Goal: Information Seeking & Learning: Understand process/instructions

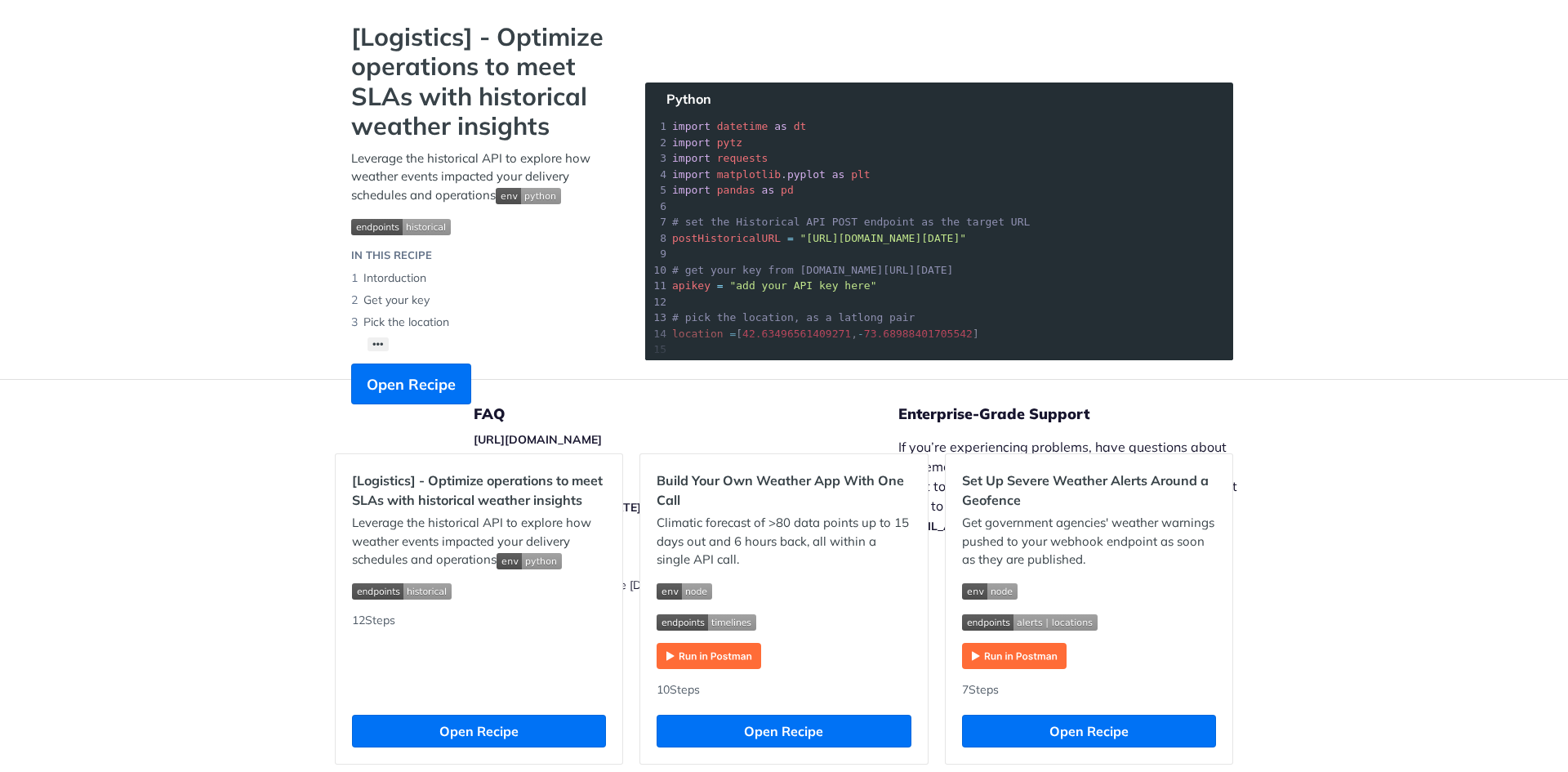
scroll to position [78, 0]
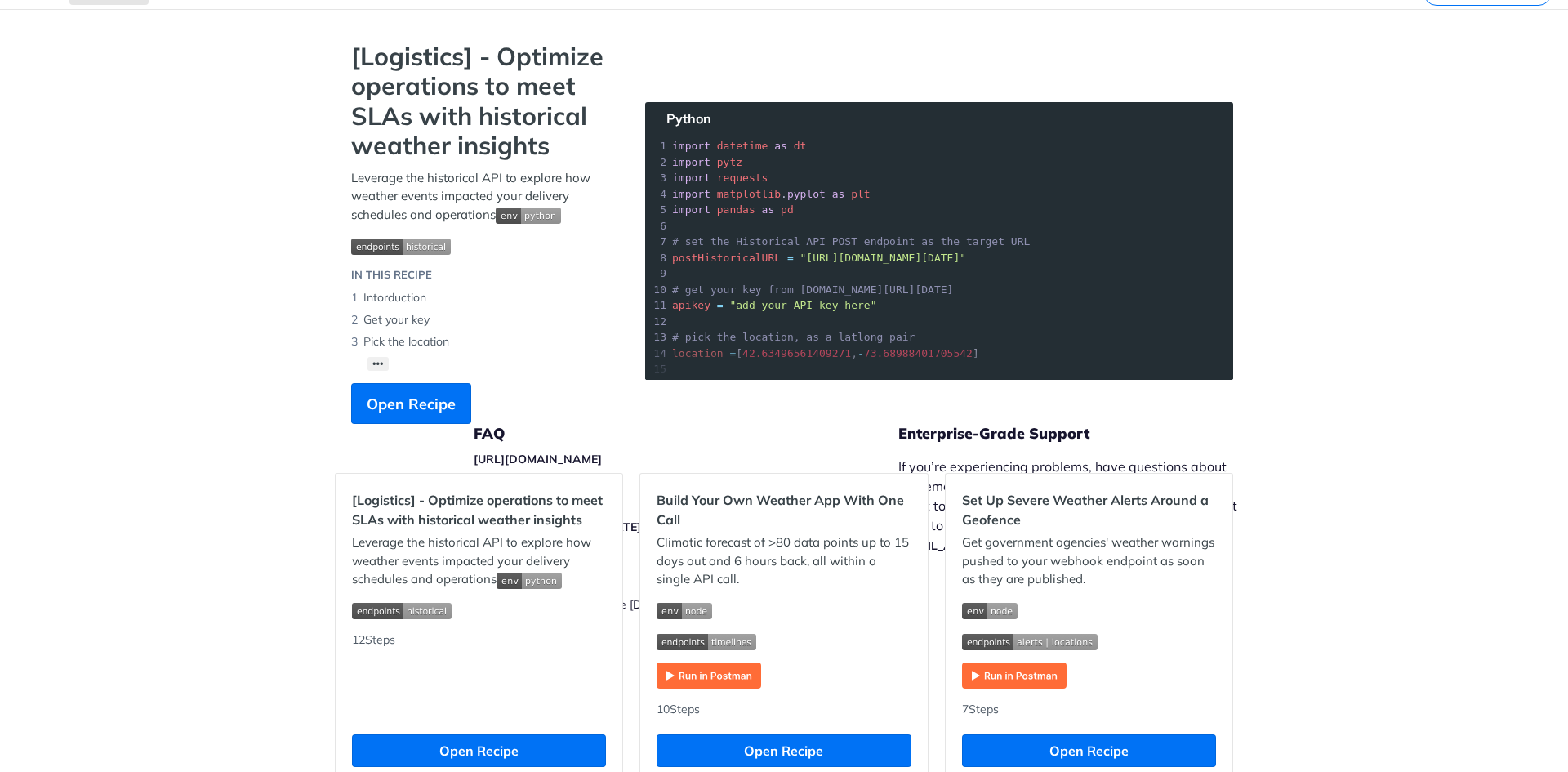
click at [371, 355] on div "[Logistics] - Optimize operations to meet SLAs with historical weather insights…" at bounding box center [481, 241] width 294 height 399
click at [729, 681] on img "Expand image" at bounding box center [709, 675] width 105 height 26
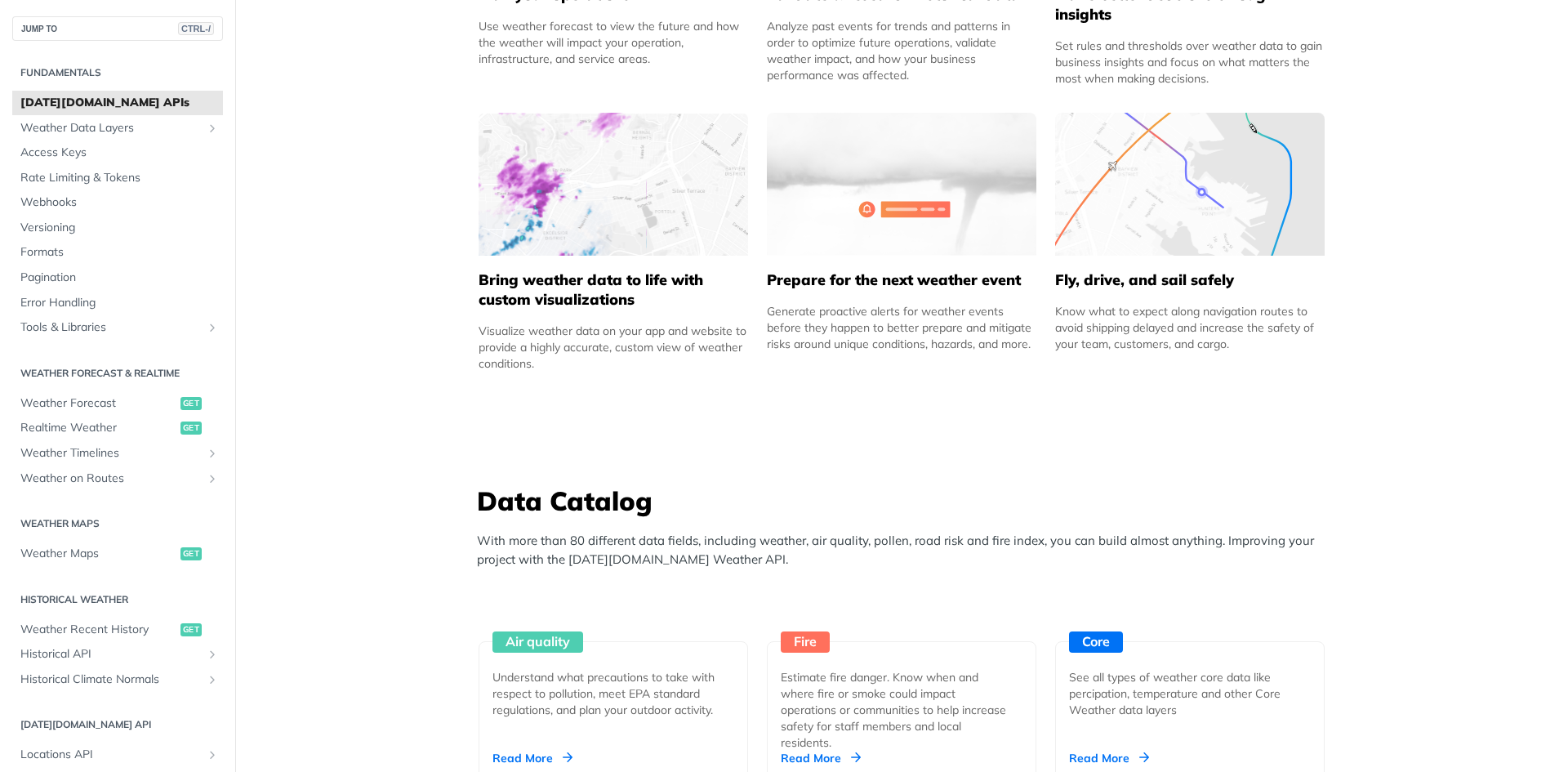
scroll to position [980, 0]
click at [128, 133] on span "Weather Data Layers" at bounding box center [111, 128] width 181 height 16
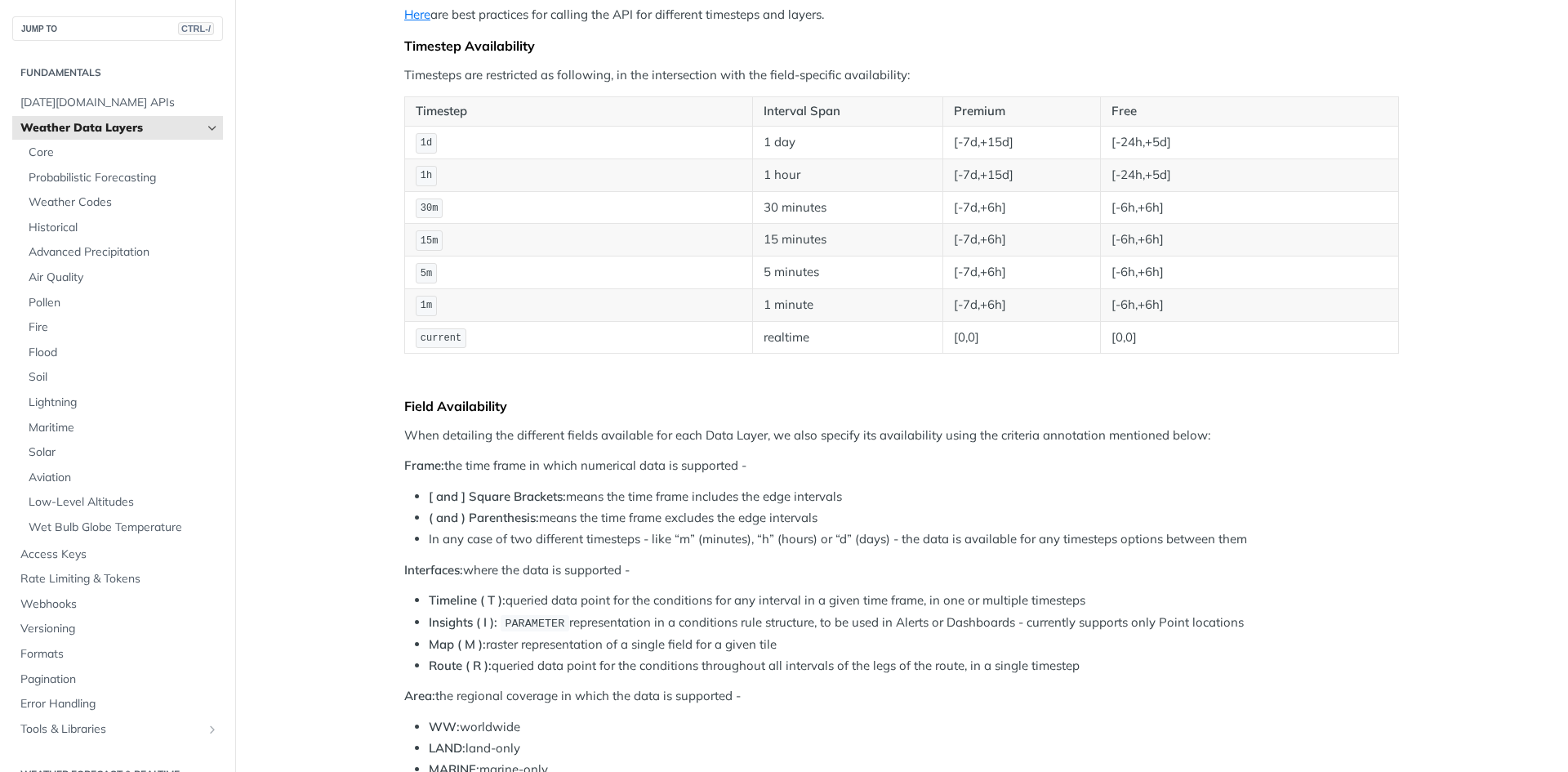
scroll to position [327, 0]
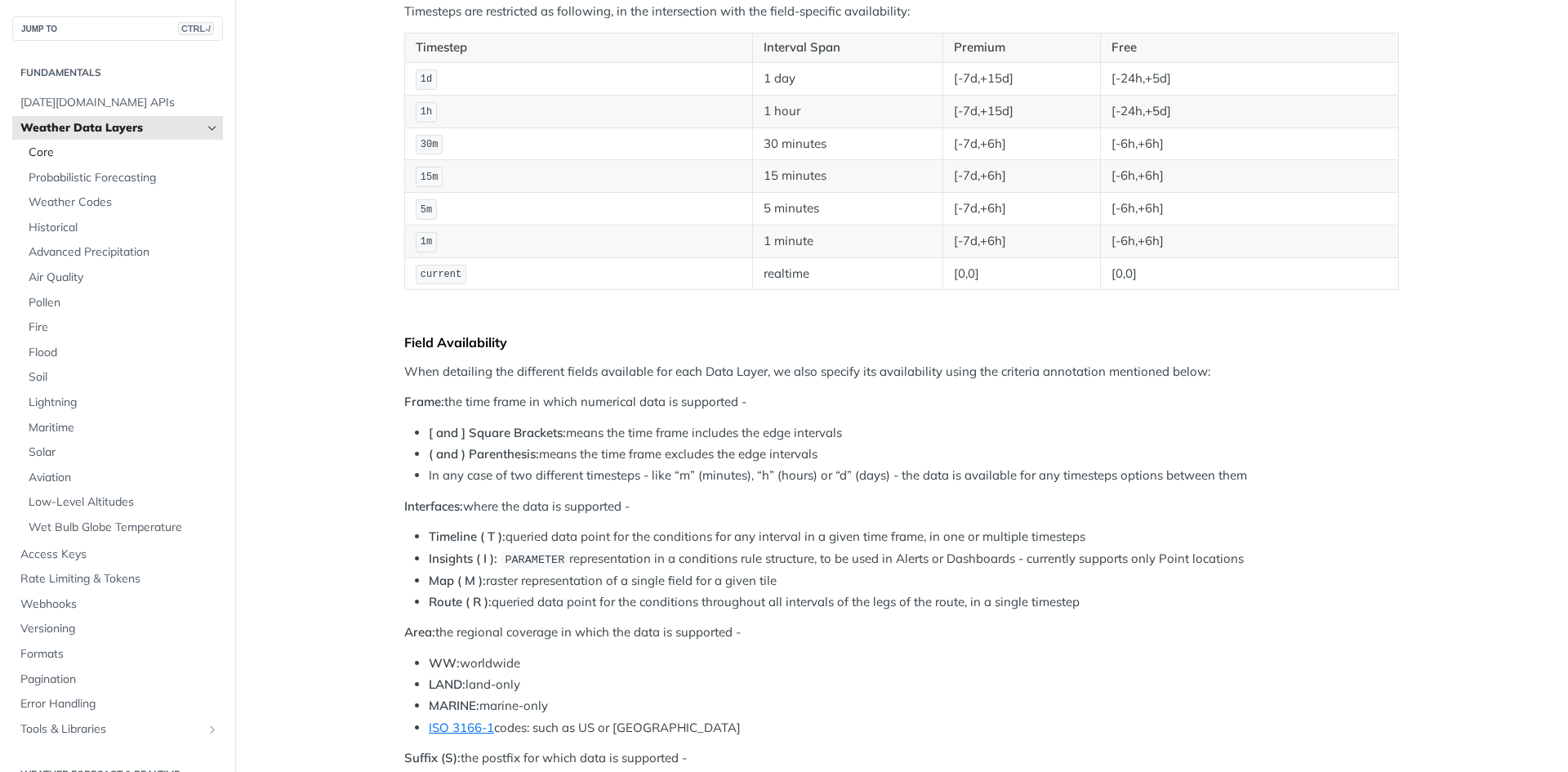
click at [76, 146] on span "Core" at bounding box center [124, 153] width 190 height 16
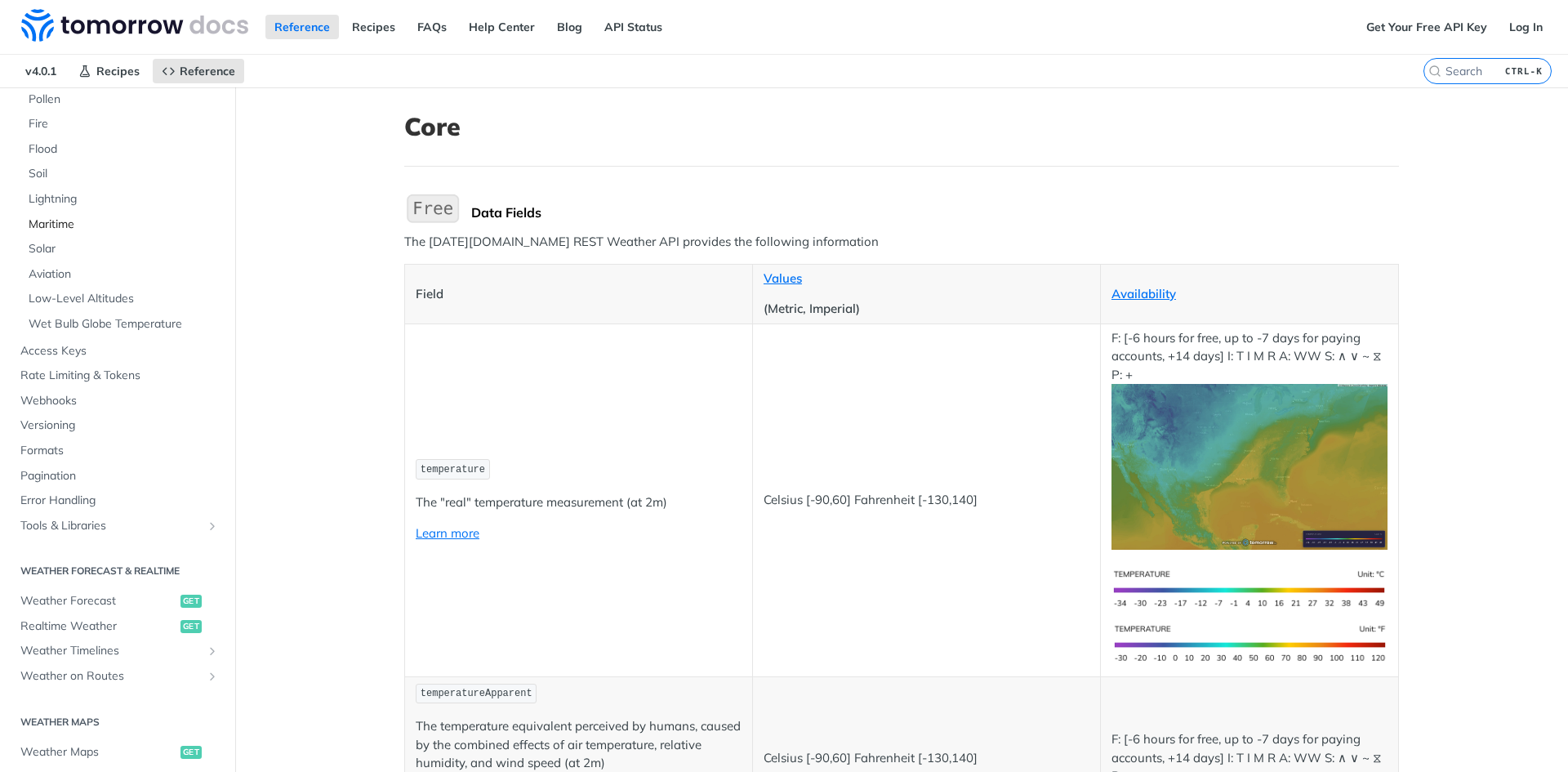
scroll to position [327, 0]
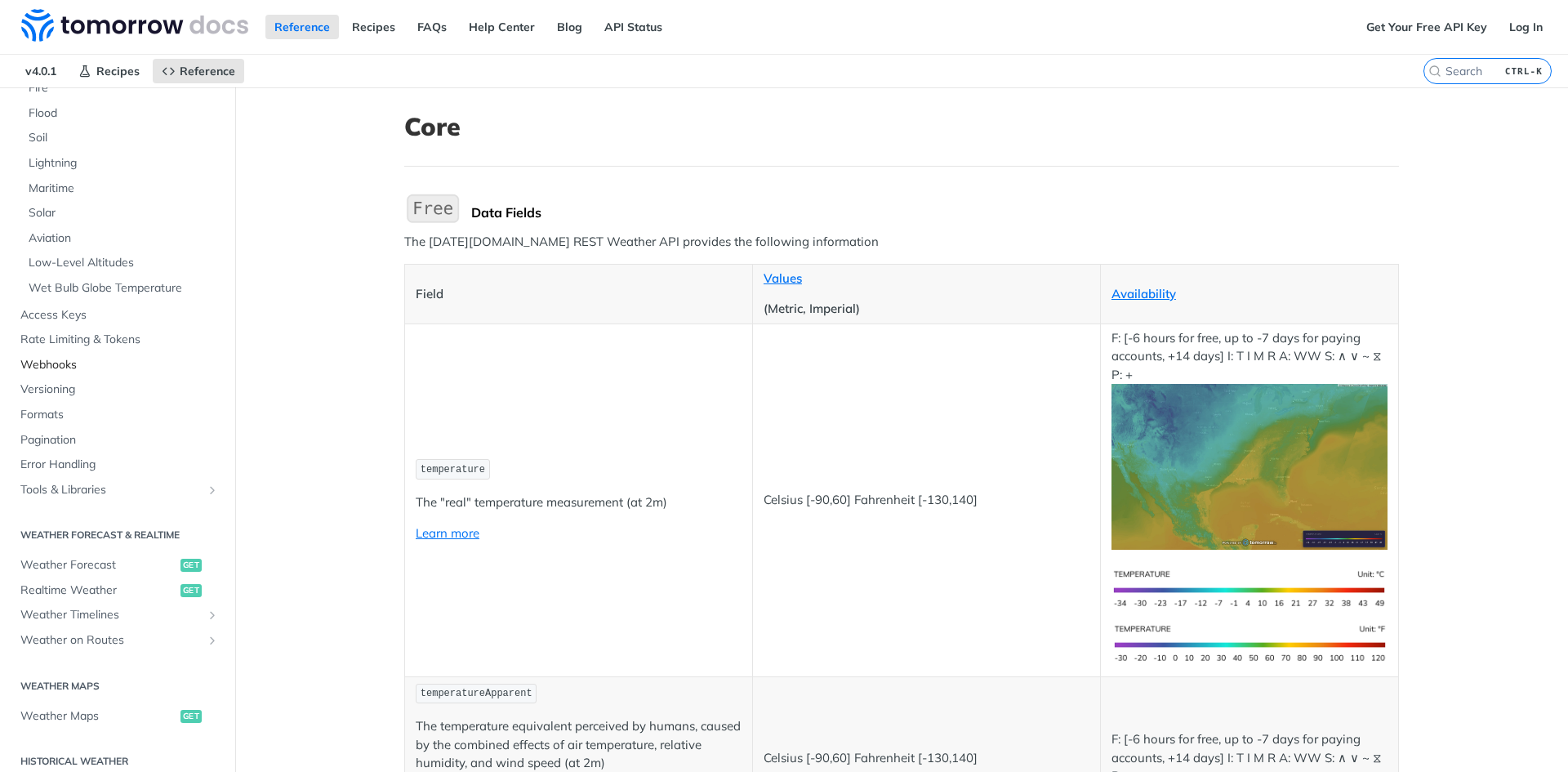
click at [111, 364] on span "Webhooks" at bounding box center [119, 365] width 198 height 16
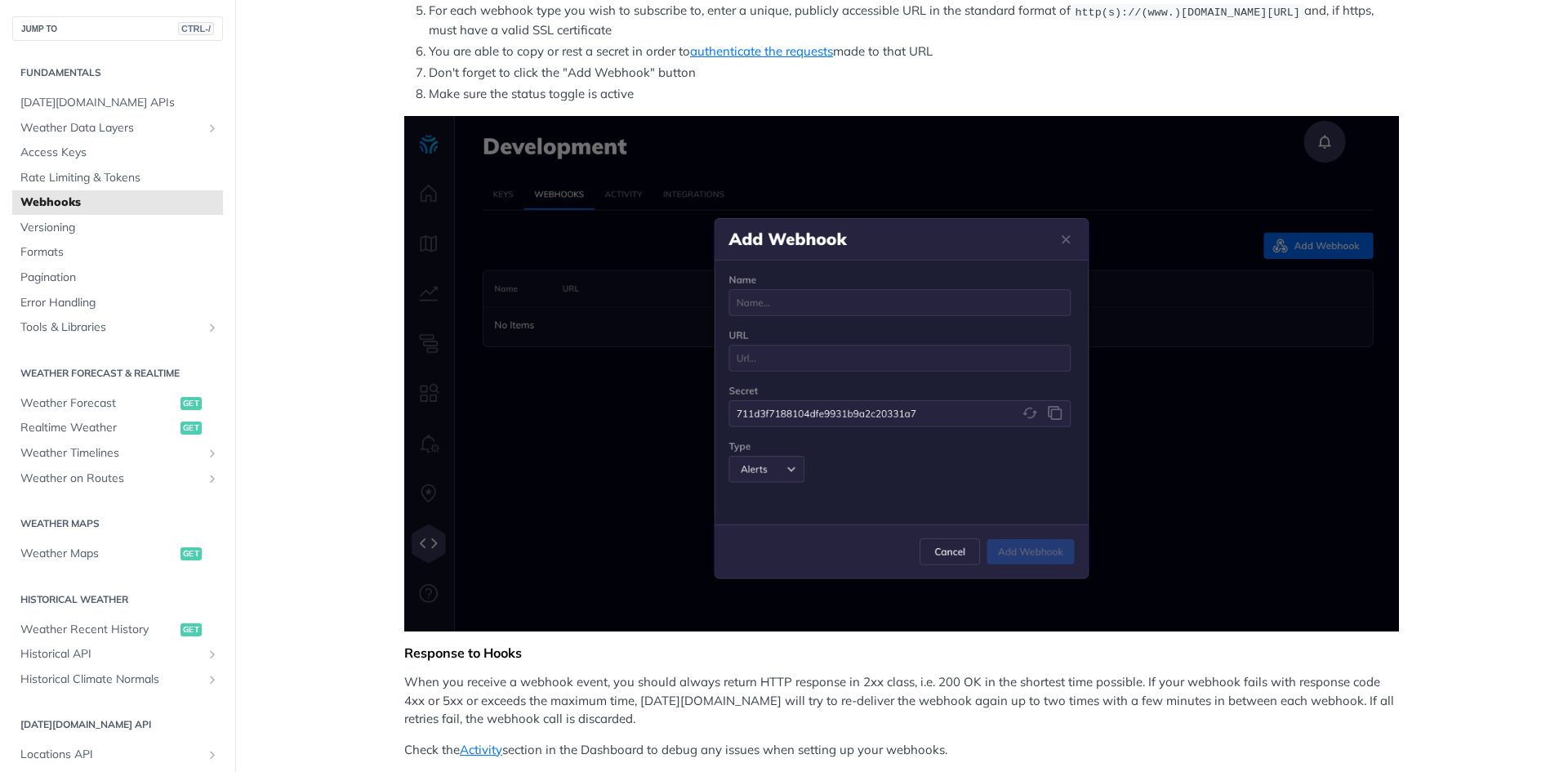
scroll to position [408, 0]
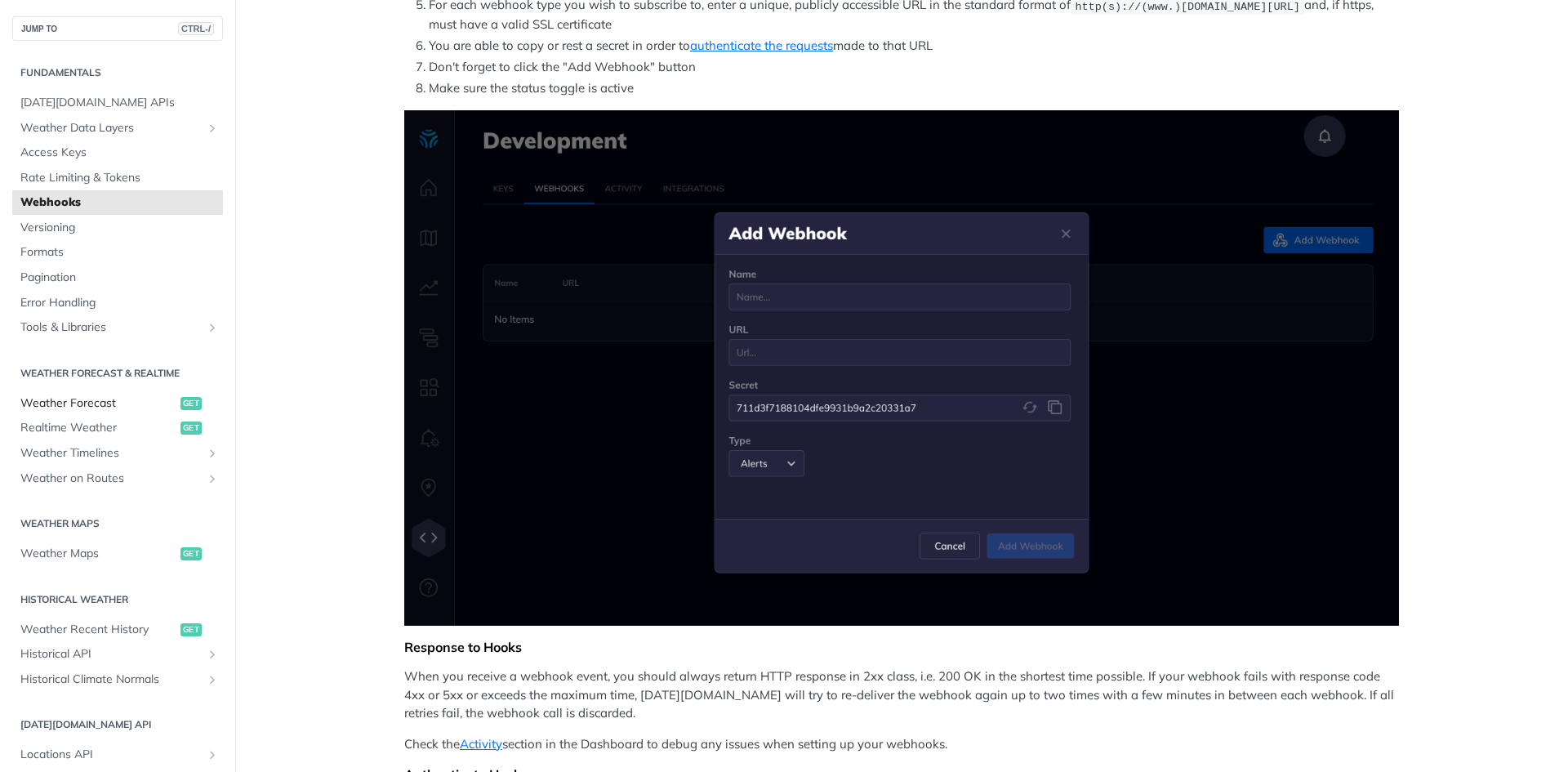
click at [77, 401] on span "Weather Forecast" at bounding box center [99, 403] width 156 height 16
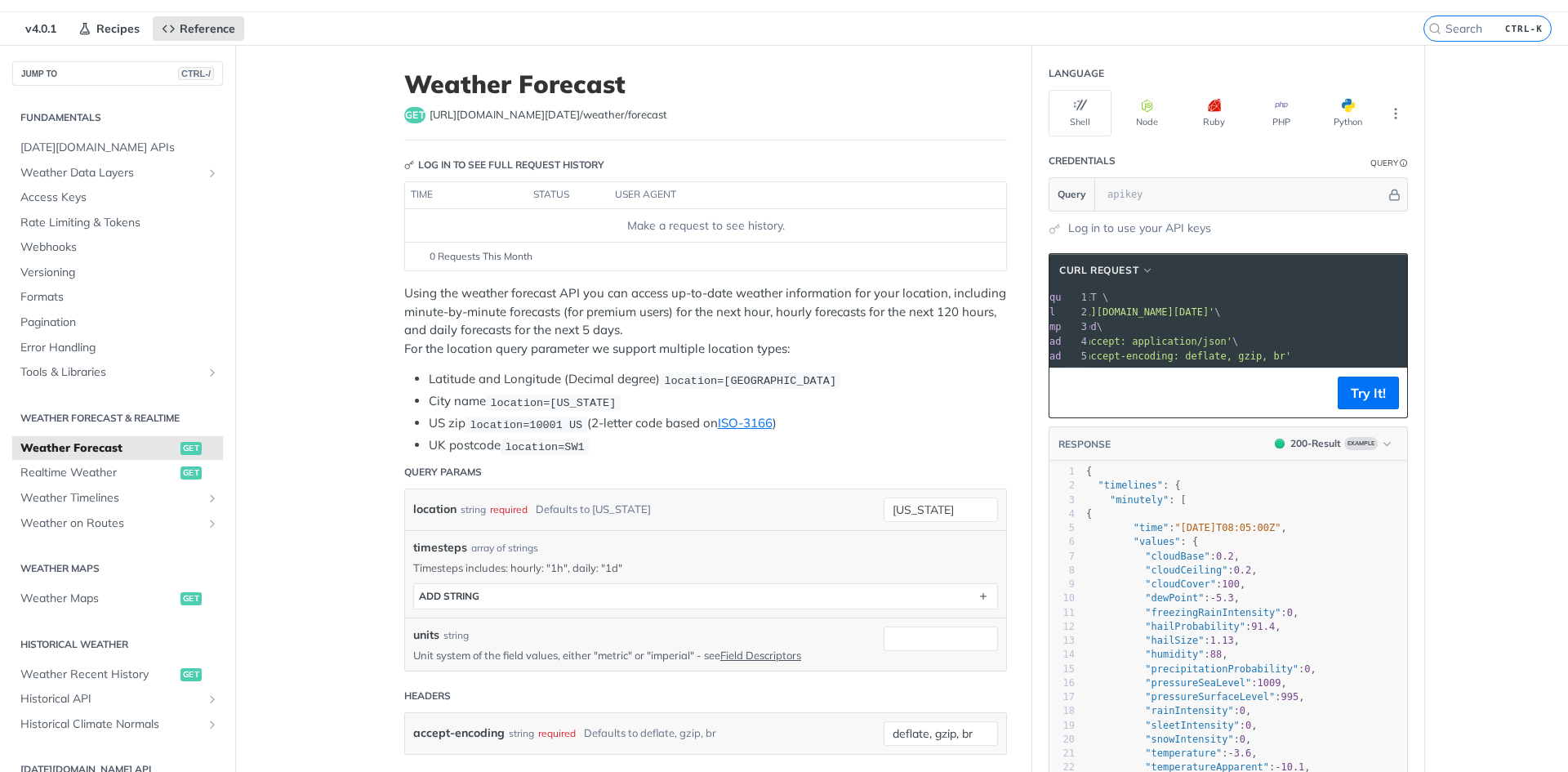
scroll to position [81, 0]
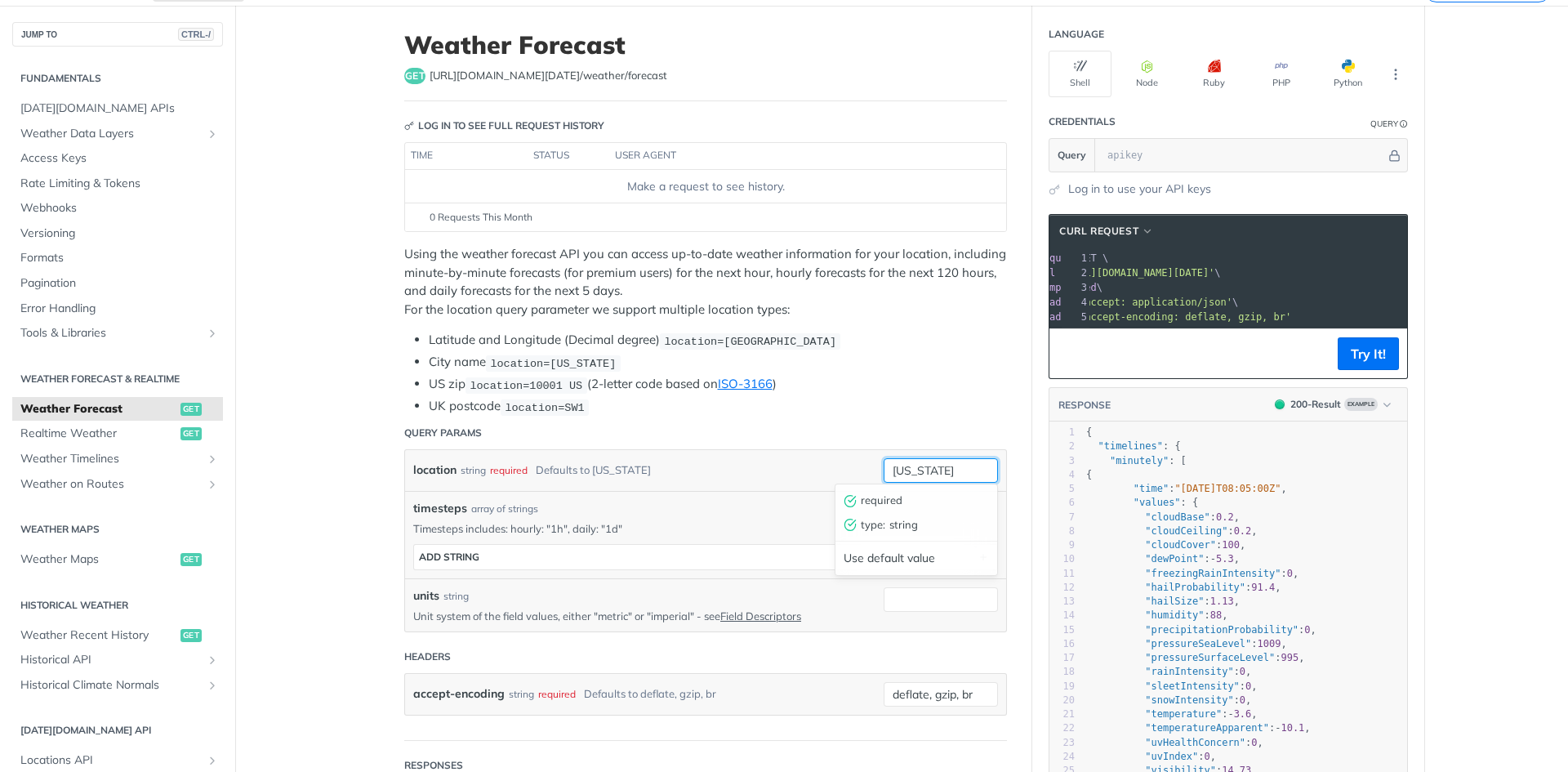
click at [917, 477] on input "[US_STATE]" at bounding box center [940, 470] width 114 height 25
click at [708, 509] on div "timesteps array of strings" at bounding box center [706, 509] width 585 height 17
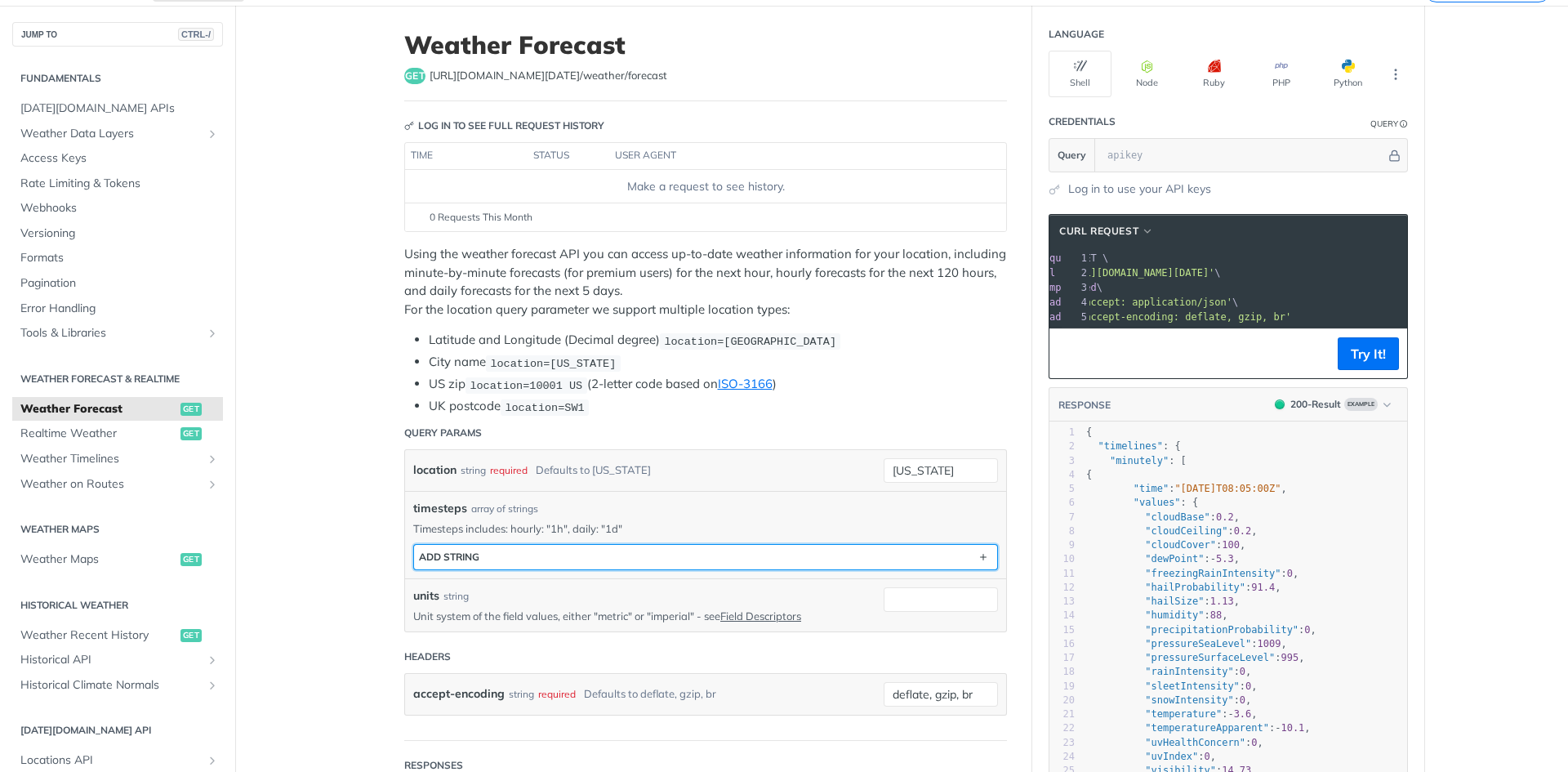
click at [696, 558] on button "ADD string" at bounding box center [706, 557] width 583 height 25
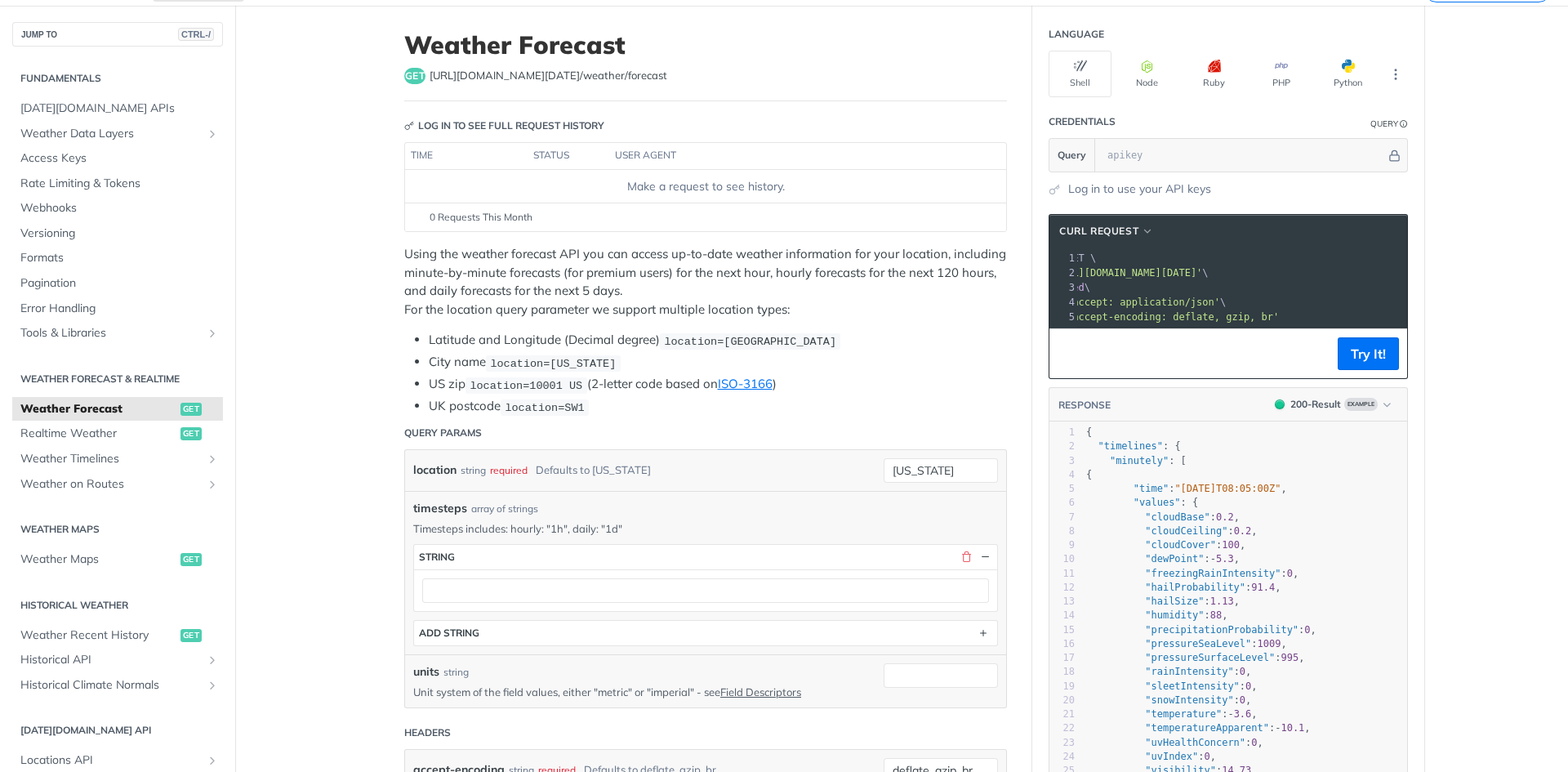
click at [763, 511] on div "timesteps array of strings" at bounding box center [706, 509] width 585 height 17
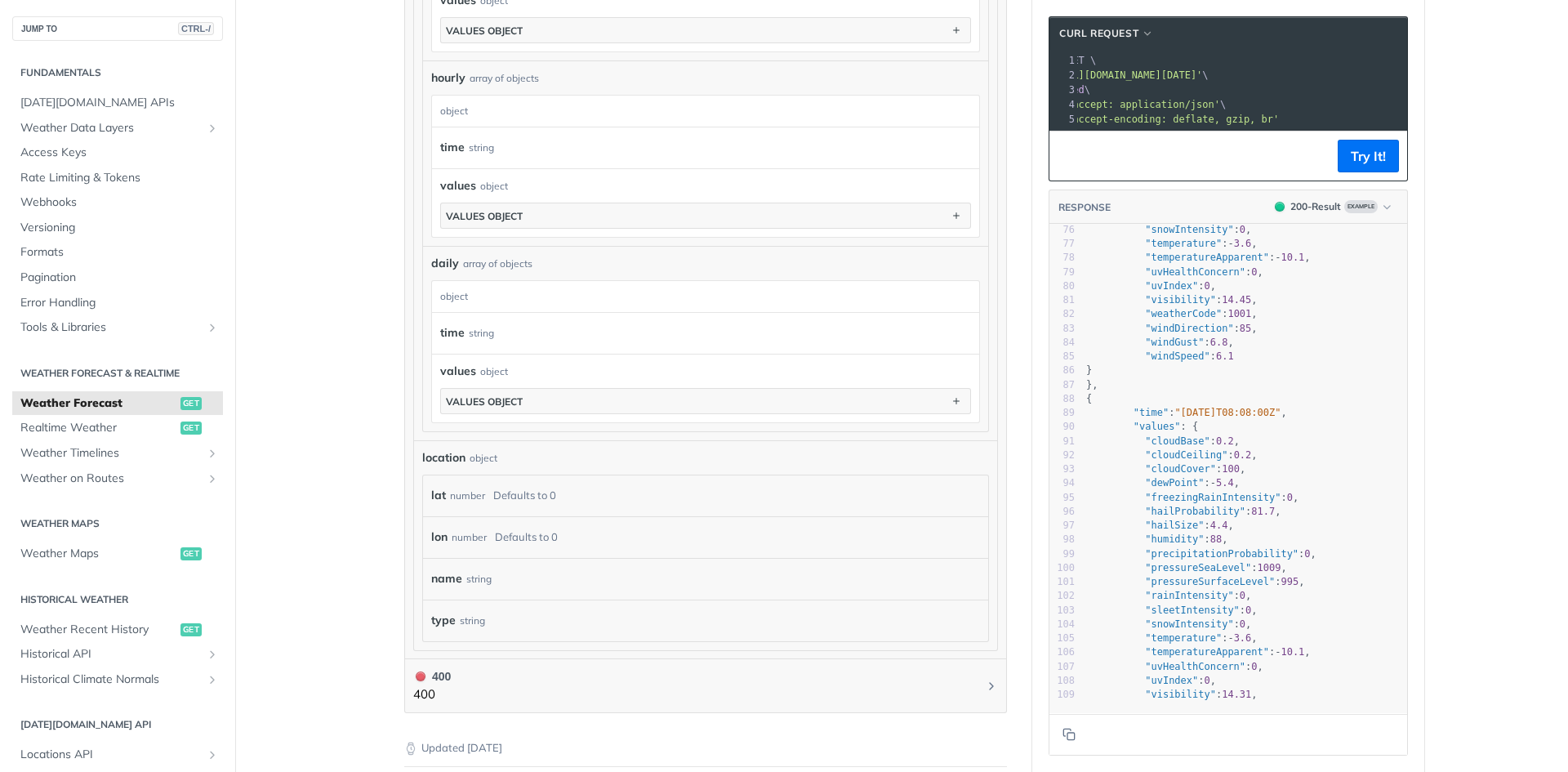
scroll to position [1061, 0]
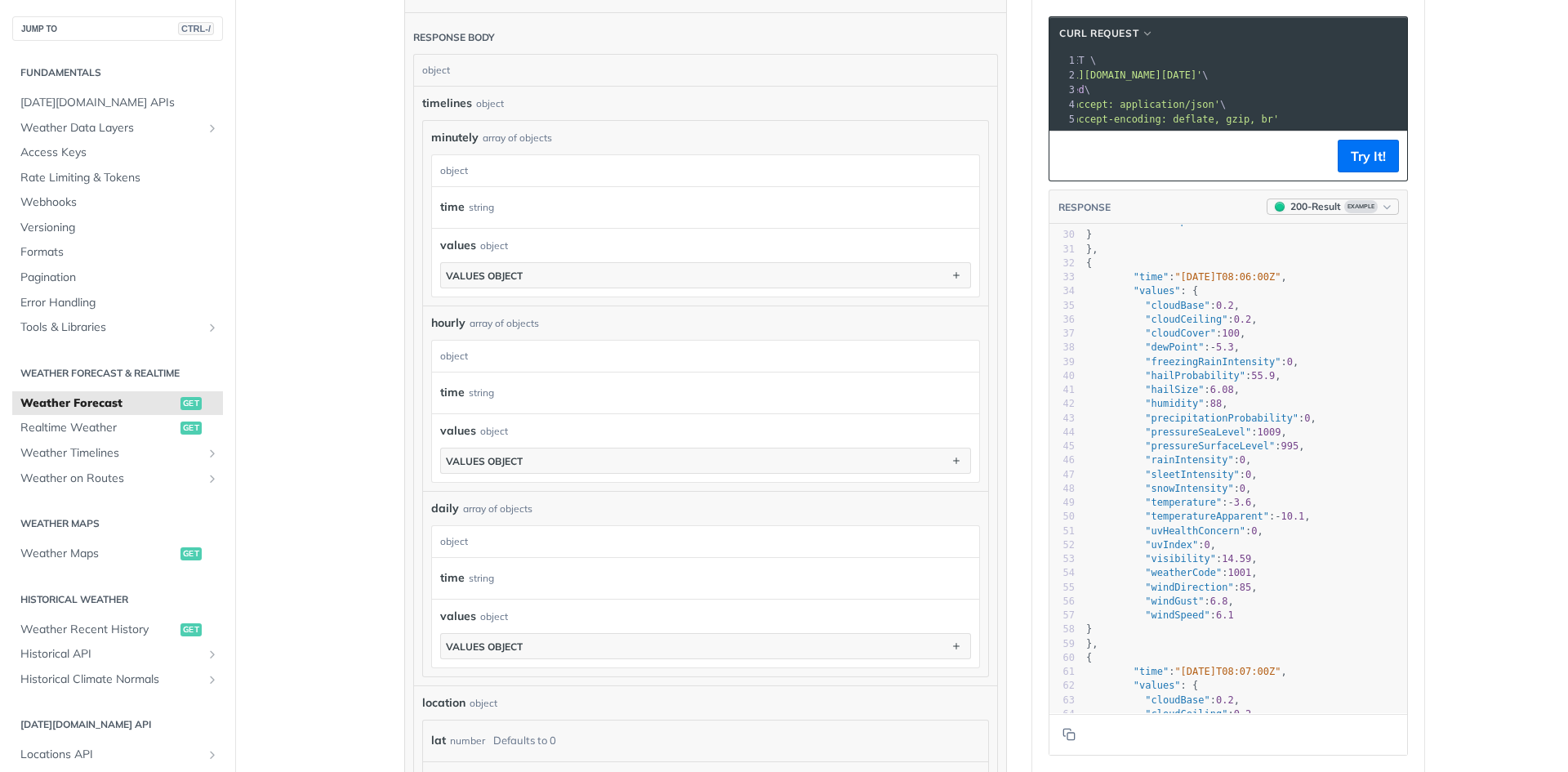
click at [1383, 213] on icon "button" at bounding box center [1387, 207] width 12 height 12
click at [1305, 286] on div "200 - Result" at bounding box center [1308, 280] width 165 height 18
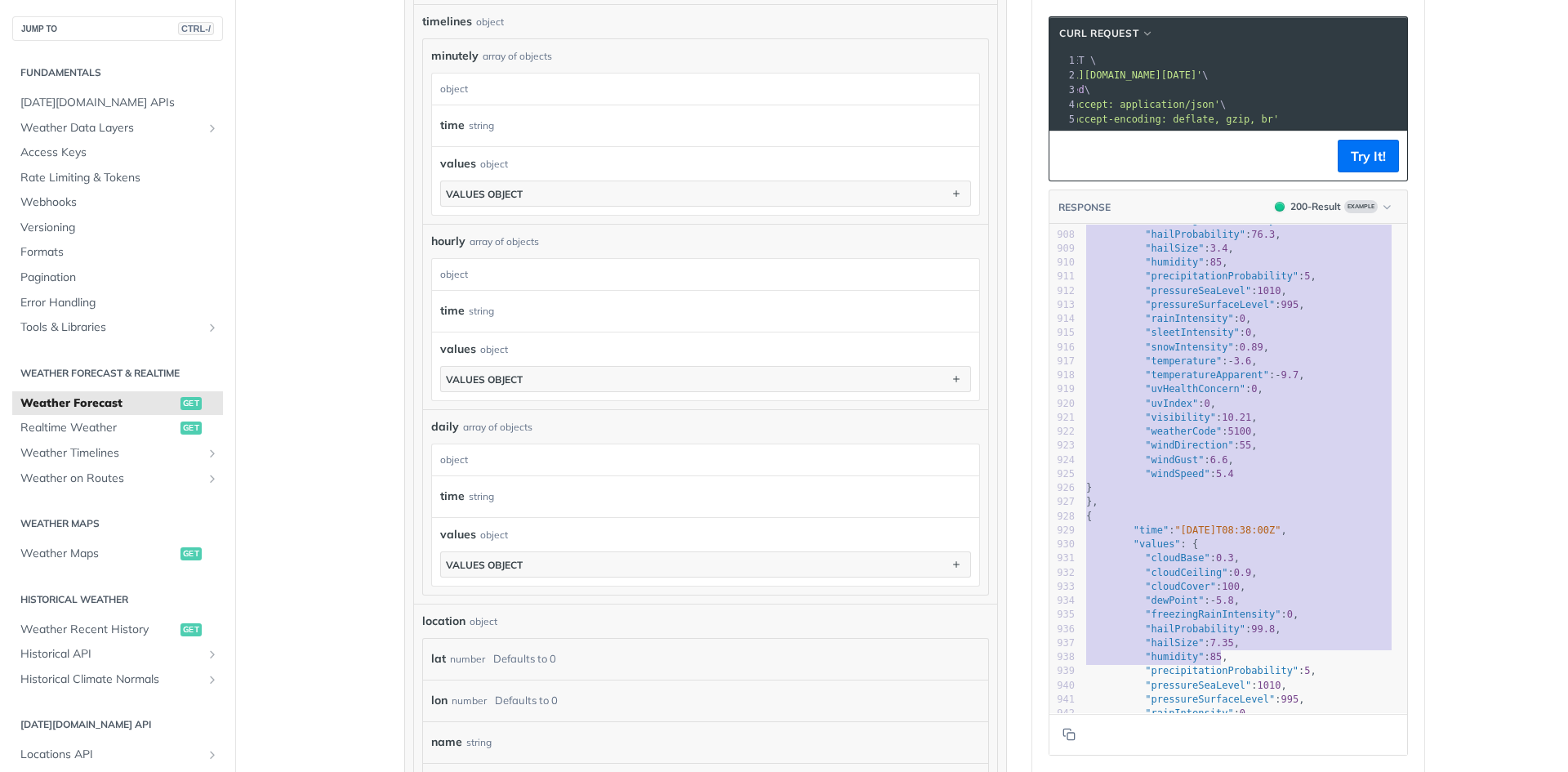
type textarea "{ "timelines": { "minutely": [ { "time": "[DATE]T08:05:00Z", "values": { "cloud…"
drag, startPoint x: 1082, startPoint y: 247, endPoint x: 1279, endPoint y: 810, distance: 596.5
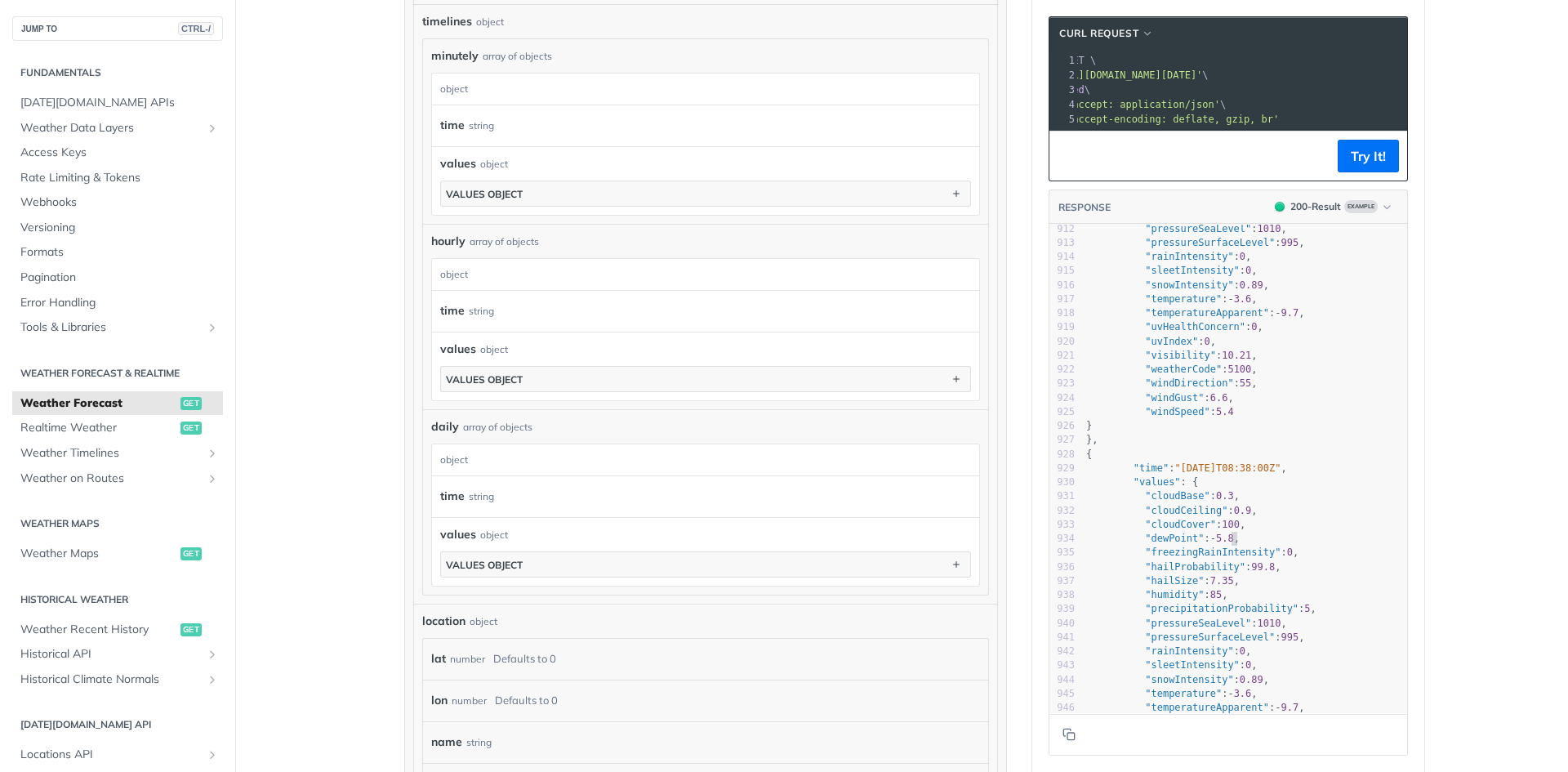
click at [1282, 546] on pre ""dewPoint" : - 5.8 ," at bounding box center [1245, 539] width 324 height 14
type textarea "{ "timelines": { "minutely": [ { "time": "[DATE]T08:05:00Z", "values": { "cloud…"
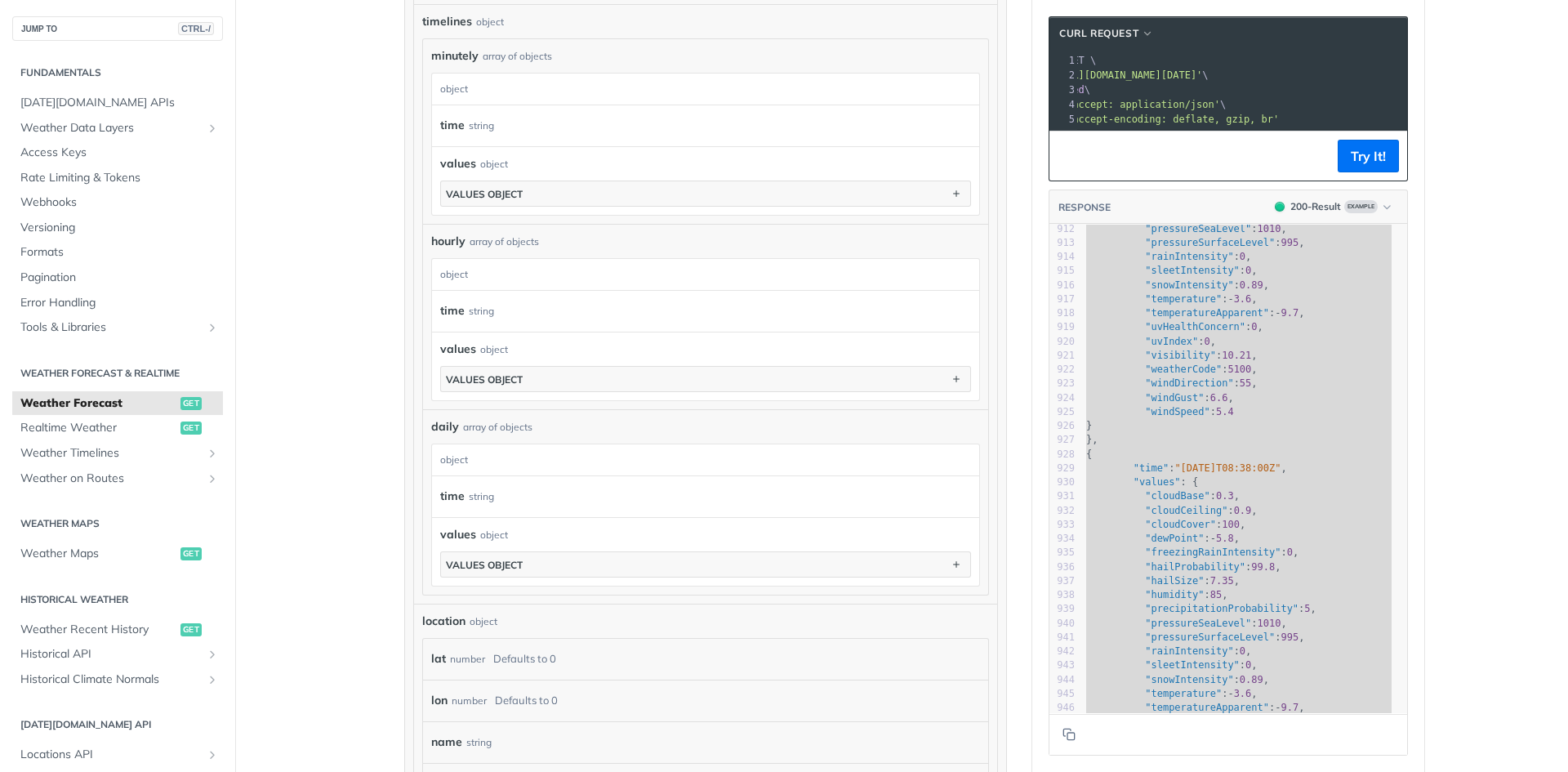
click at [1247, 417] on pre ""windSpeed" : 5.4" at bounding box center [1245, 412] width 324 height 14
click at [1248, 417] on pre ""windSpeed" : 5.4" at bounding box center [1245, 412] width 324 height 14
click at [1247, 419] on pre ""windSpeed" : 5.4" at bounding box center [1245, 412] width 324 height 14
click at [1221, 361] on span "10.21" at bounding box center [1236, 354] width 29 height 11
click at [130, 156] on span "Access Keys" at bounding box center [119, 153] width 198 height 16
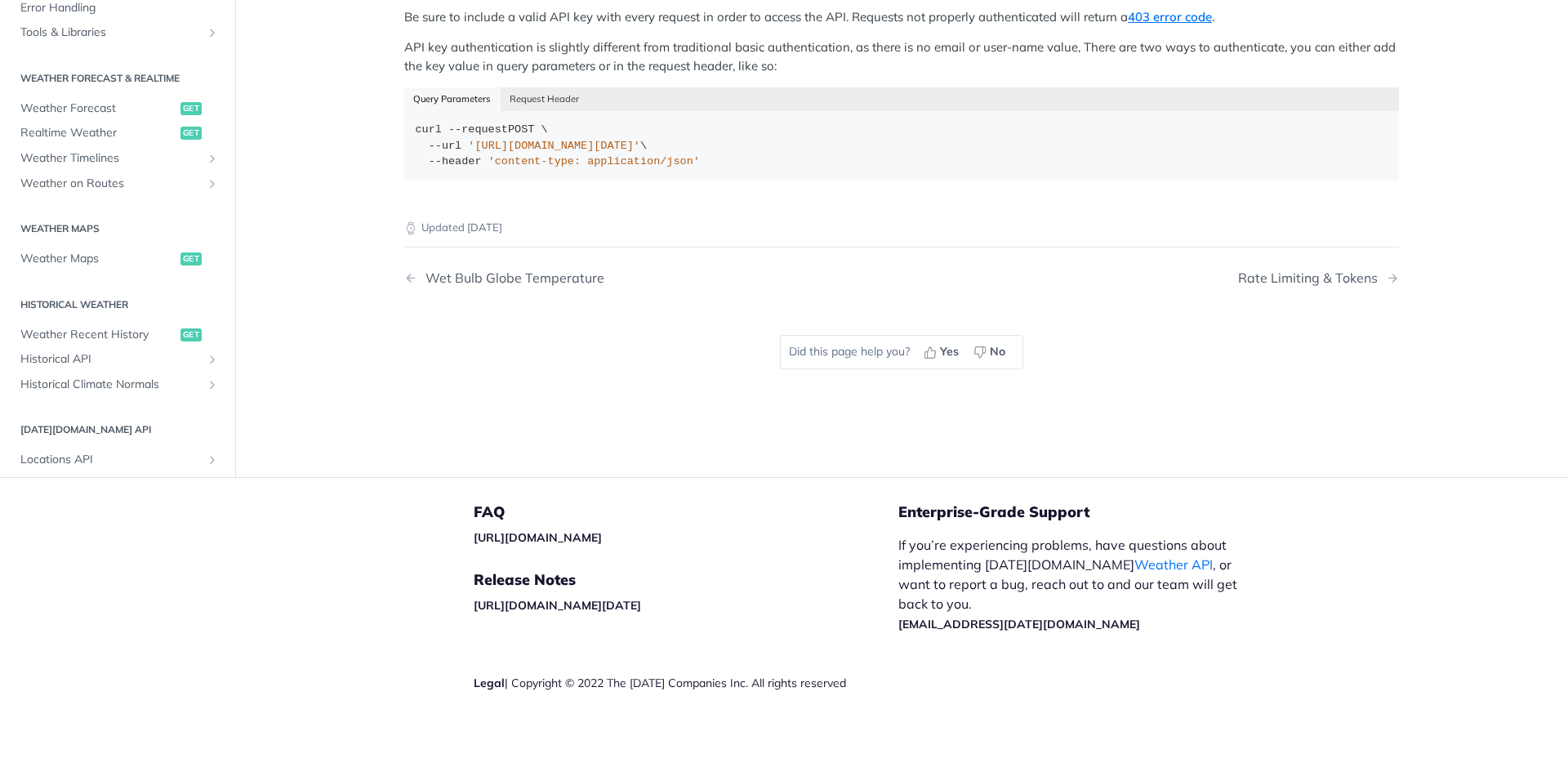
click at [1399, 486] on div "Jump to Content Reference Recipes FAQs Help Center Blog API Status Recipes Refe…" at bounding box center [784, 386] width 1568 height 772
click at [1399, 488] on footer "FAQ [URL][DOMAIN_NAME] Release Notes [URL][DOMAIN_NAME][DATE] Legal | Copyright…" at bounding box center [784, 624] width 1568 height 295
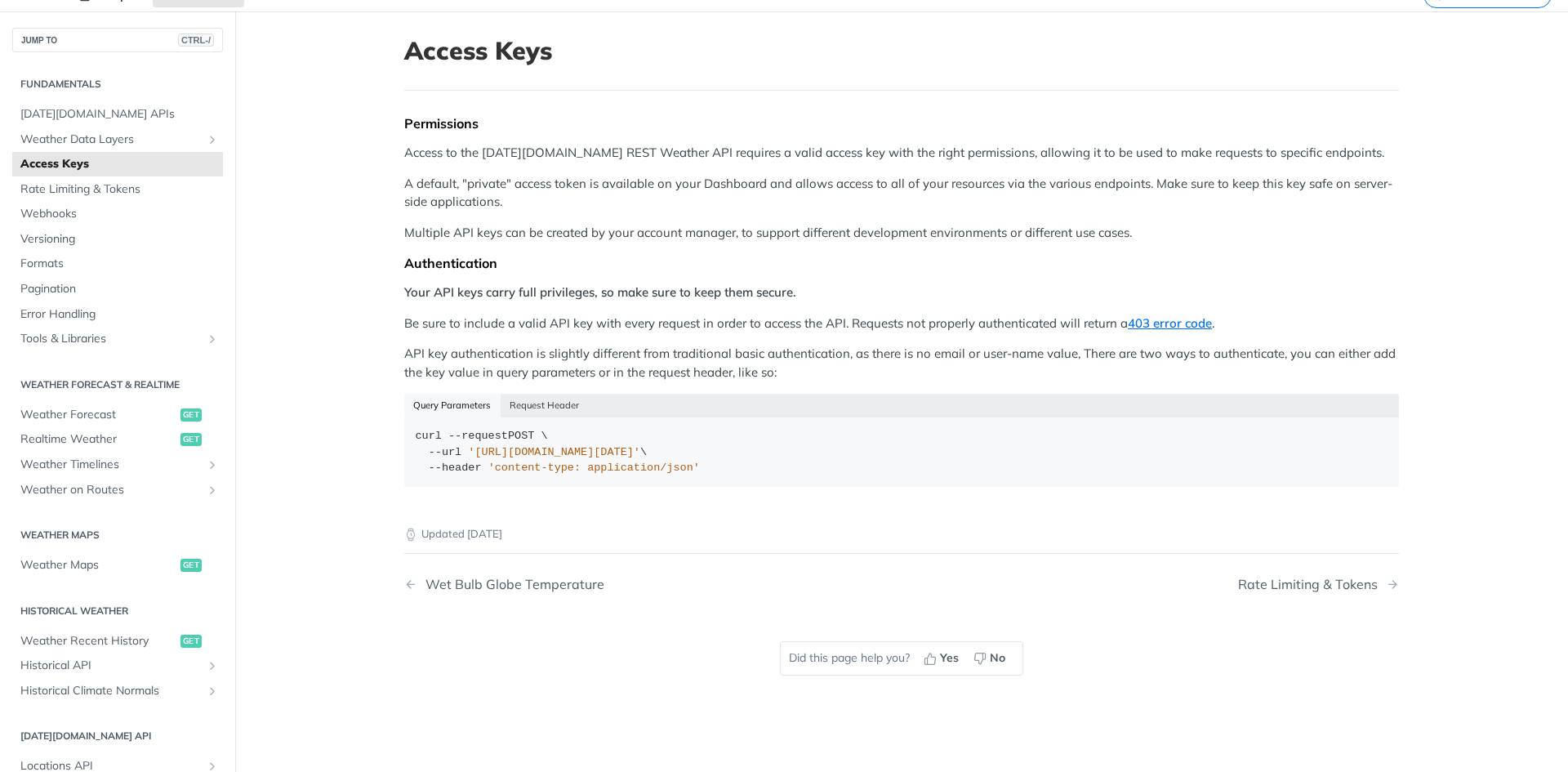
scroll to position [383, 0]
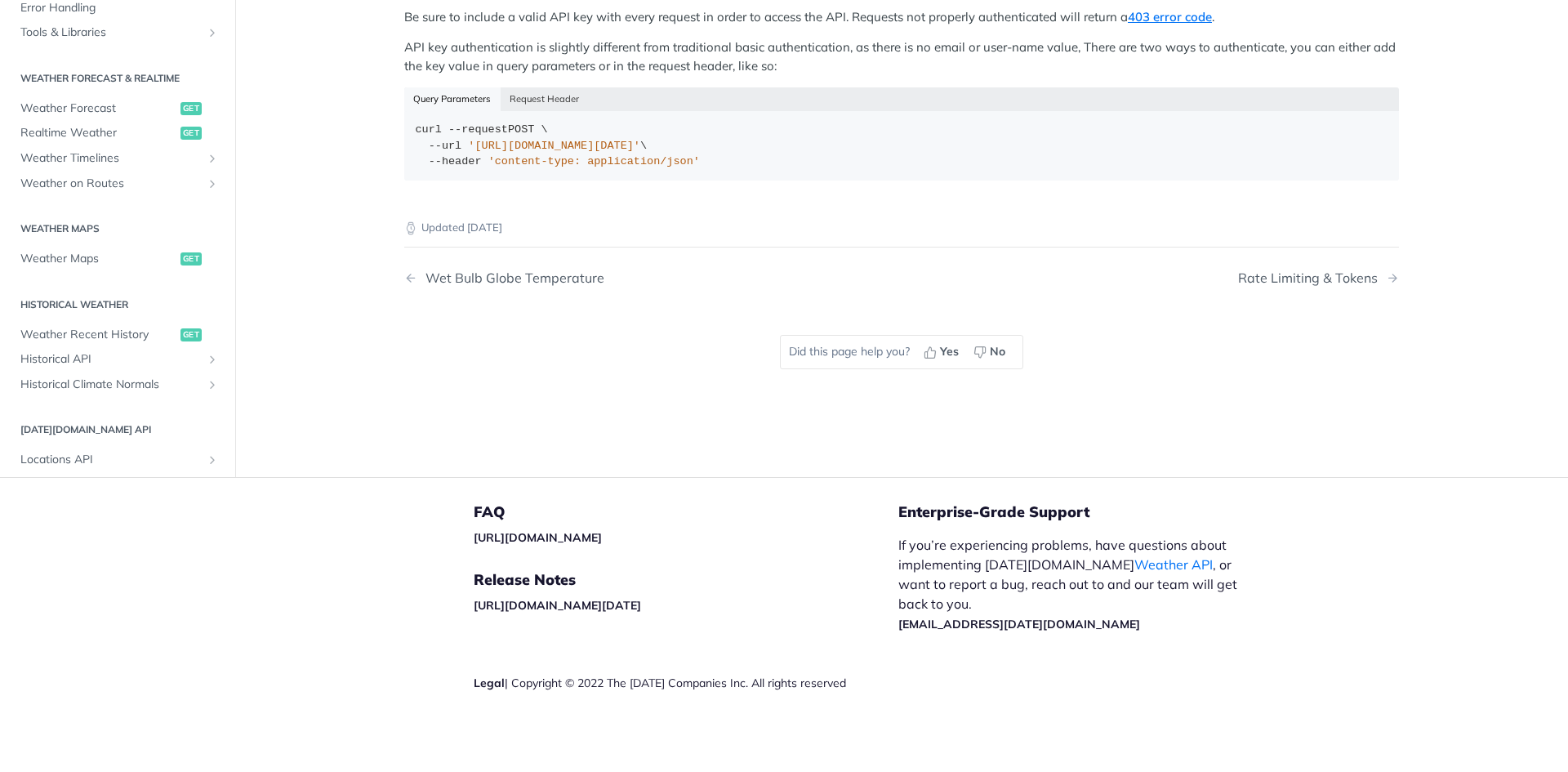
click at [522, 361] on div "Updated [DATE] Wet Bulb Globe Temperature Rate Limiting & Tokens Did this page …" at bounding box center [902, 298] width 995 height 209
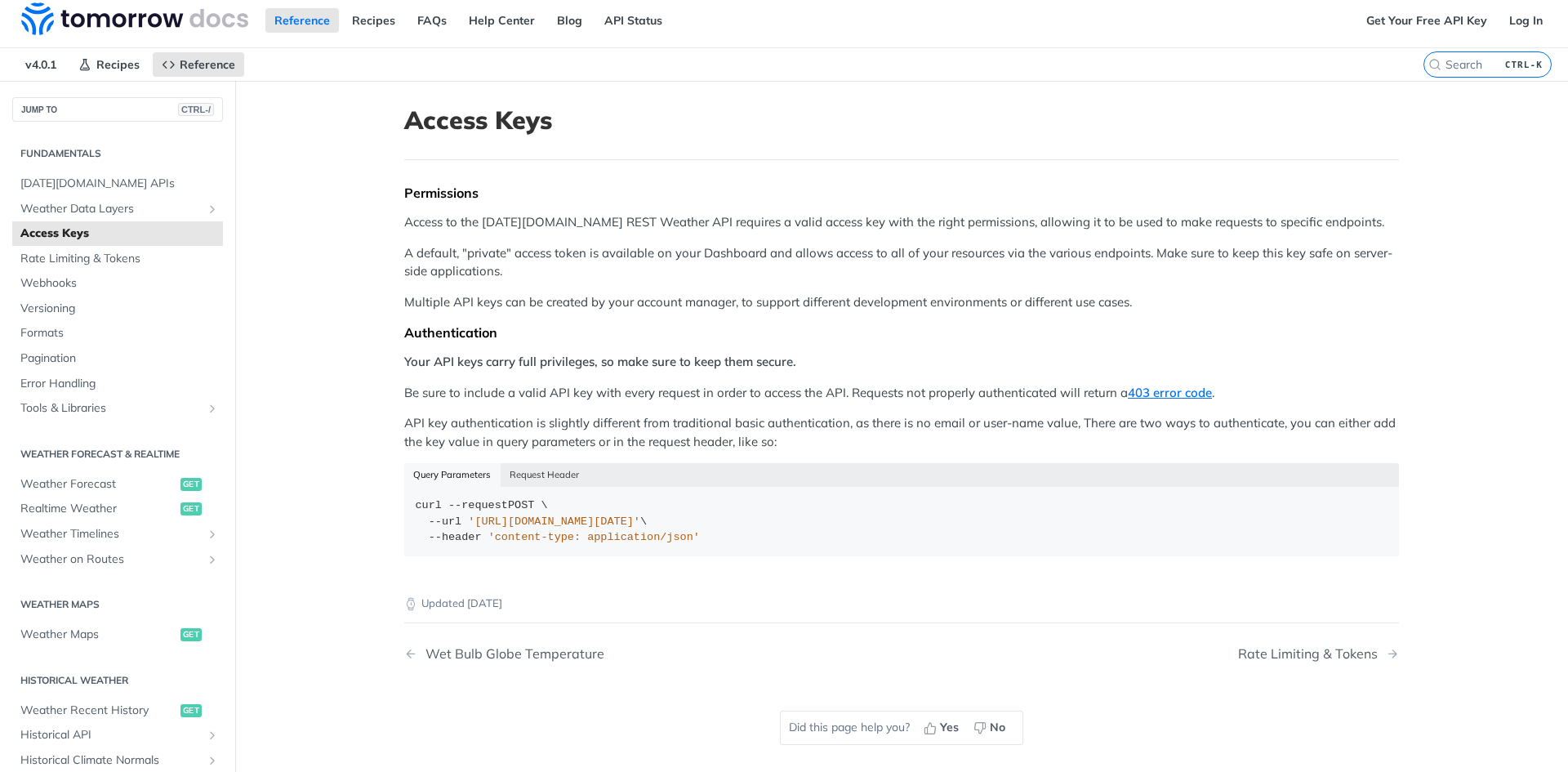
scroll to position [0, 0]
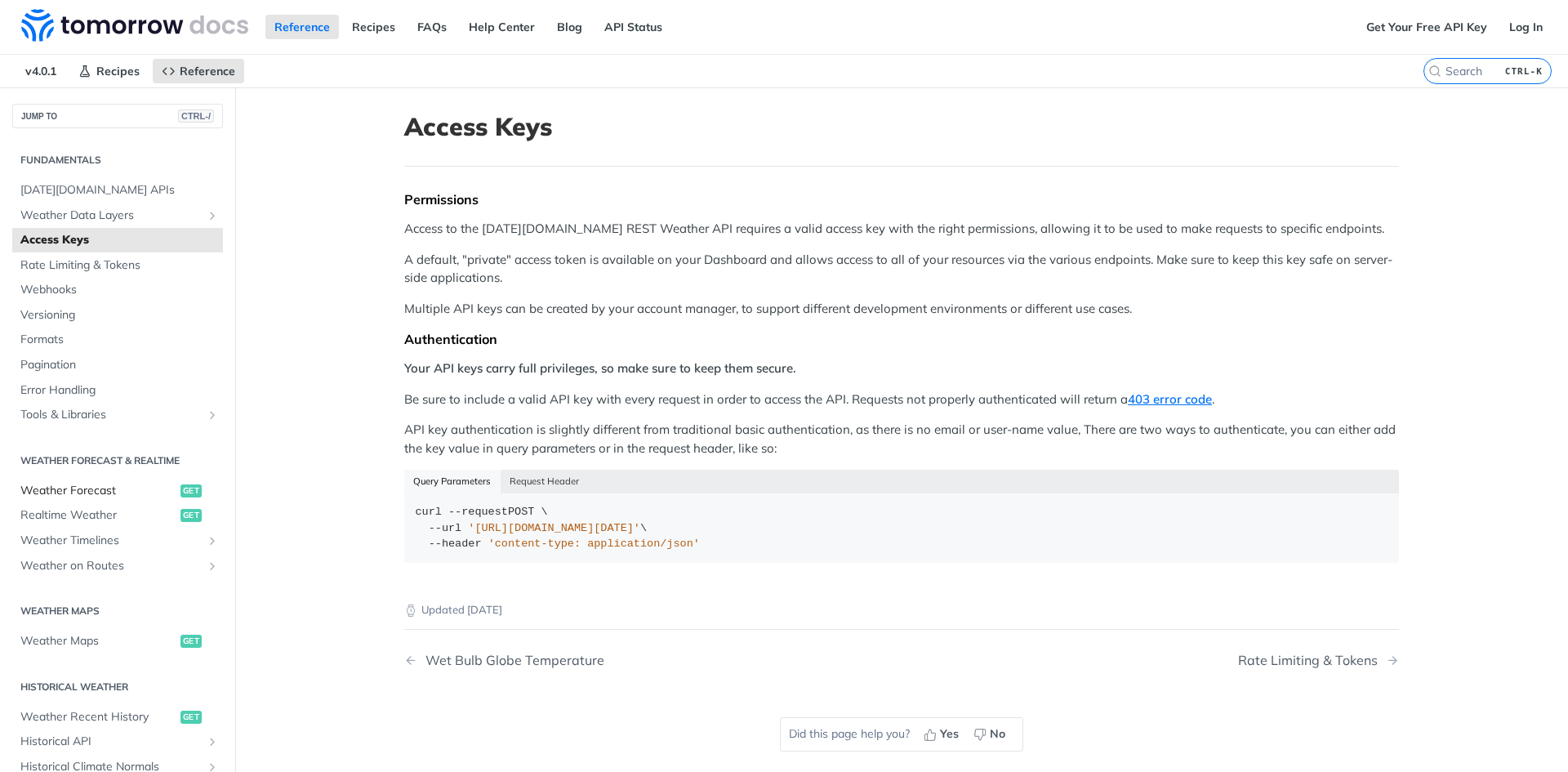
click at [92, 497] on span "Weather Forecast" at bounding box center [99, 491] width 156 height 16
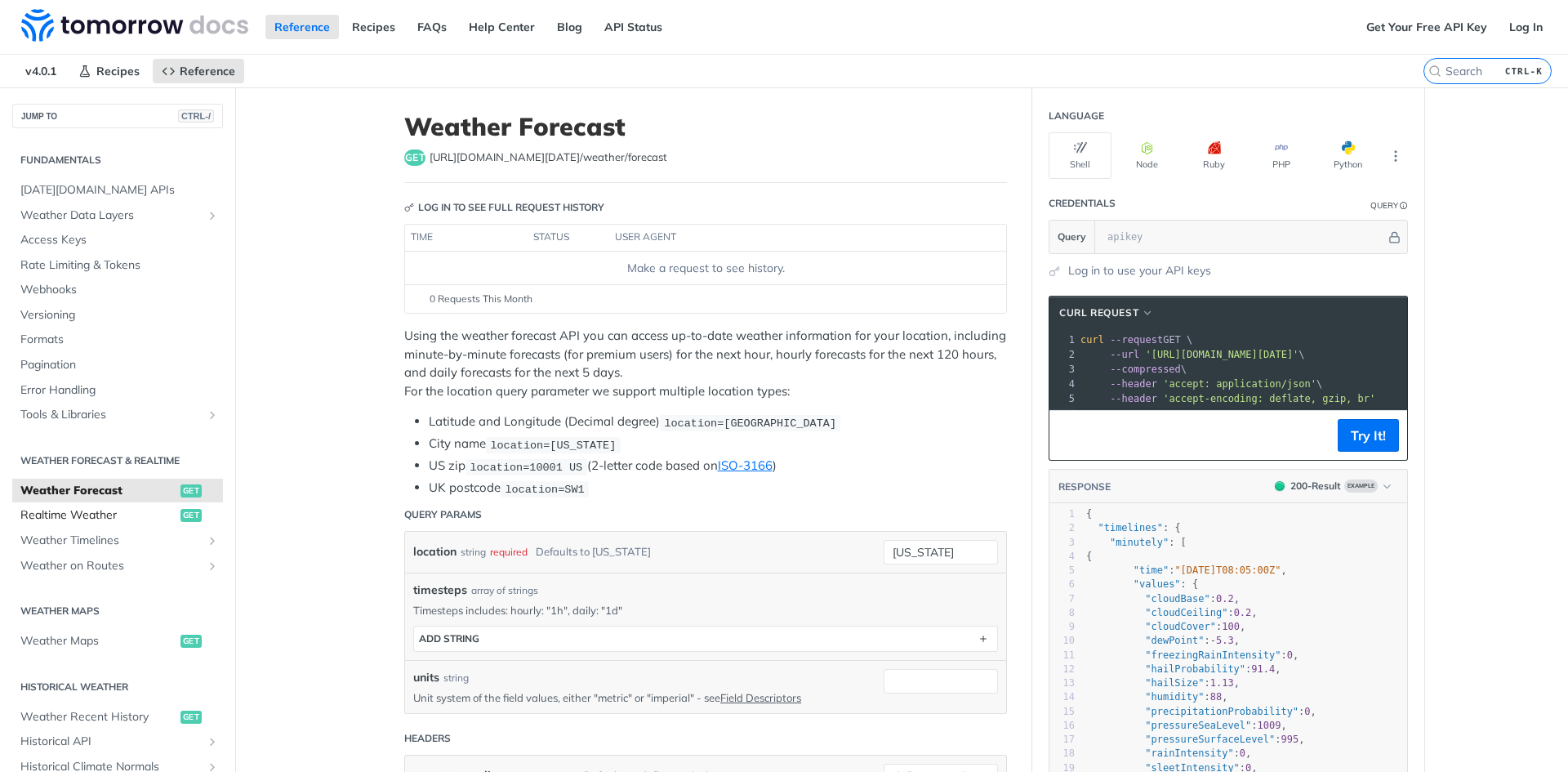
click at [100, 519] on span "Realtime Weather" at bounding box center [99, 515] width 156 height 16
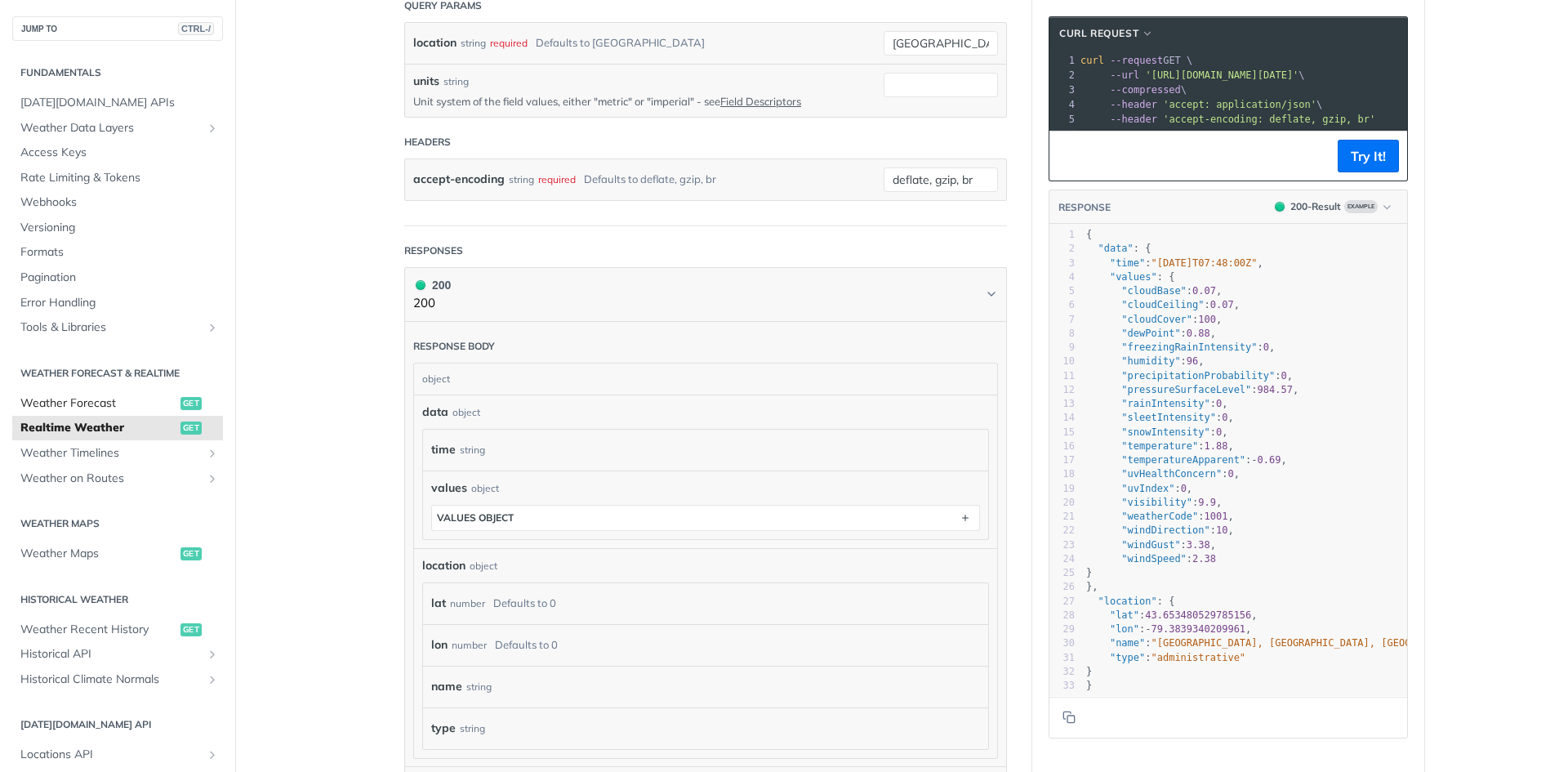
click at [92, 408] on span "Weather Forecast" at bounding box center [99, 403] width 156 height 16
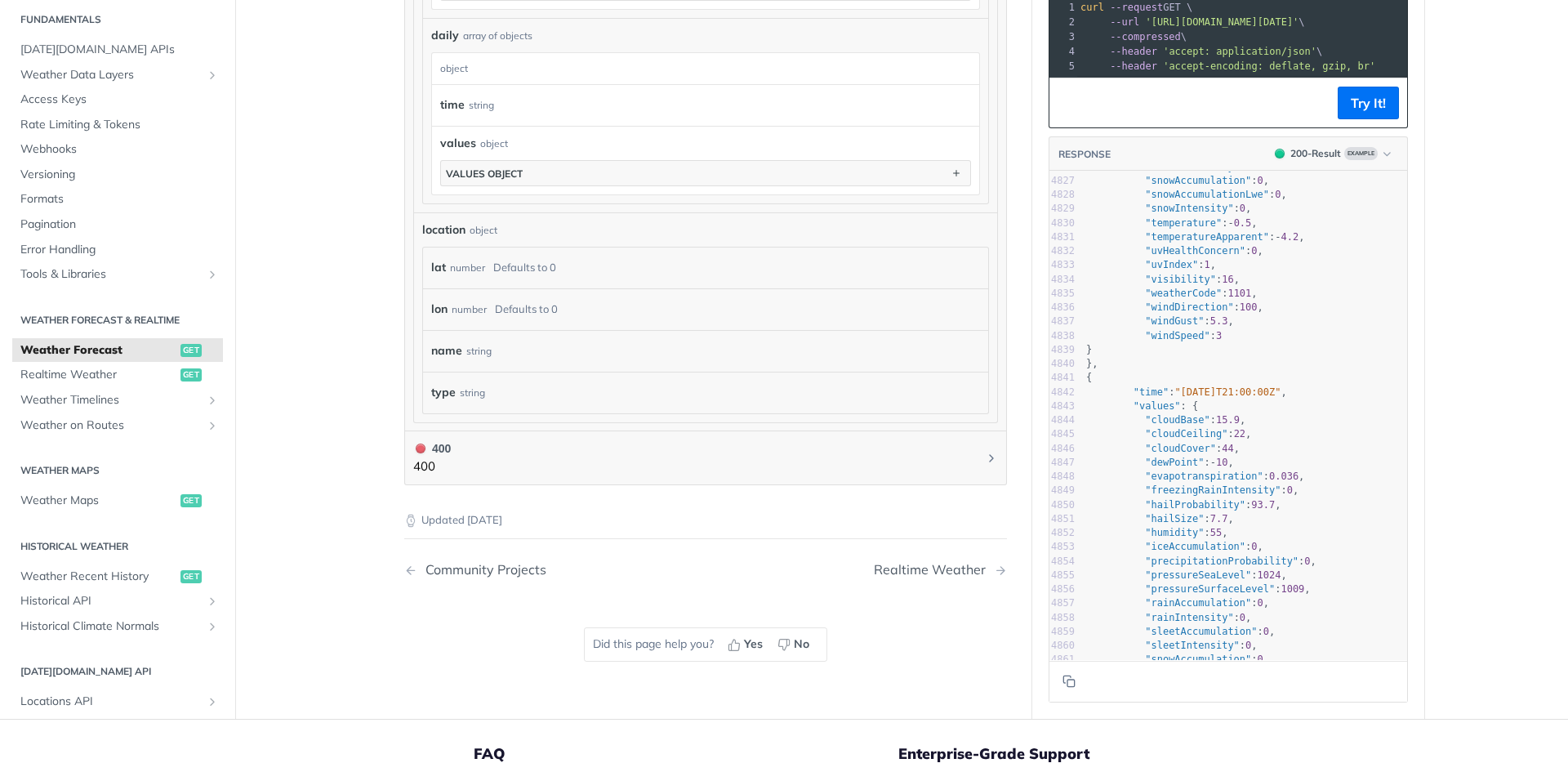
scroll to position [1388, 0]
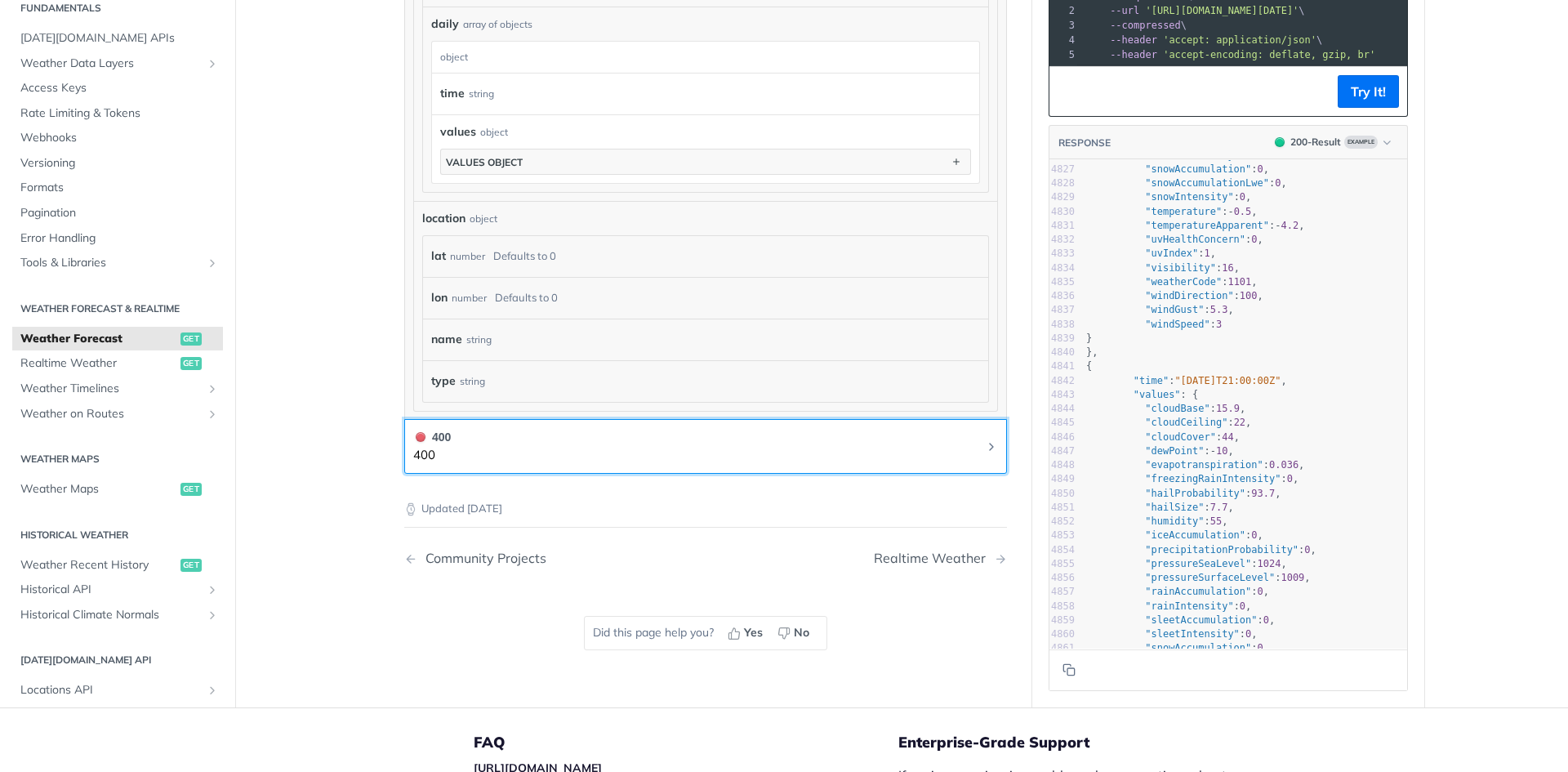
click at [974, 448] on button "400 400" at bounding box center [706, 446] width 585 height 37
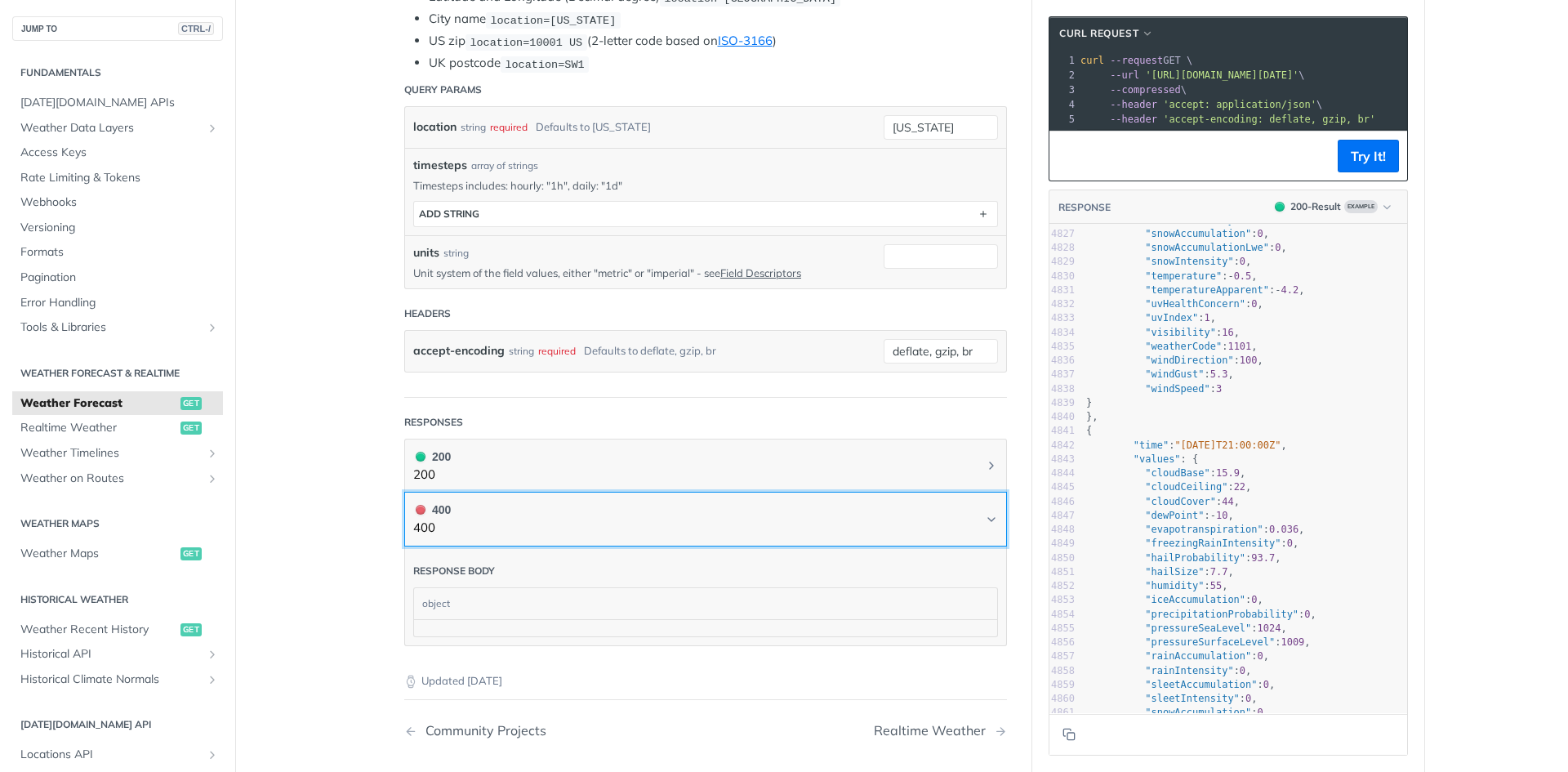
scroll to position [417, 0]
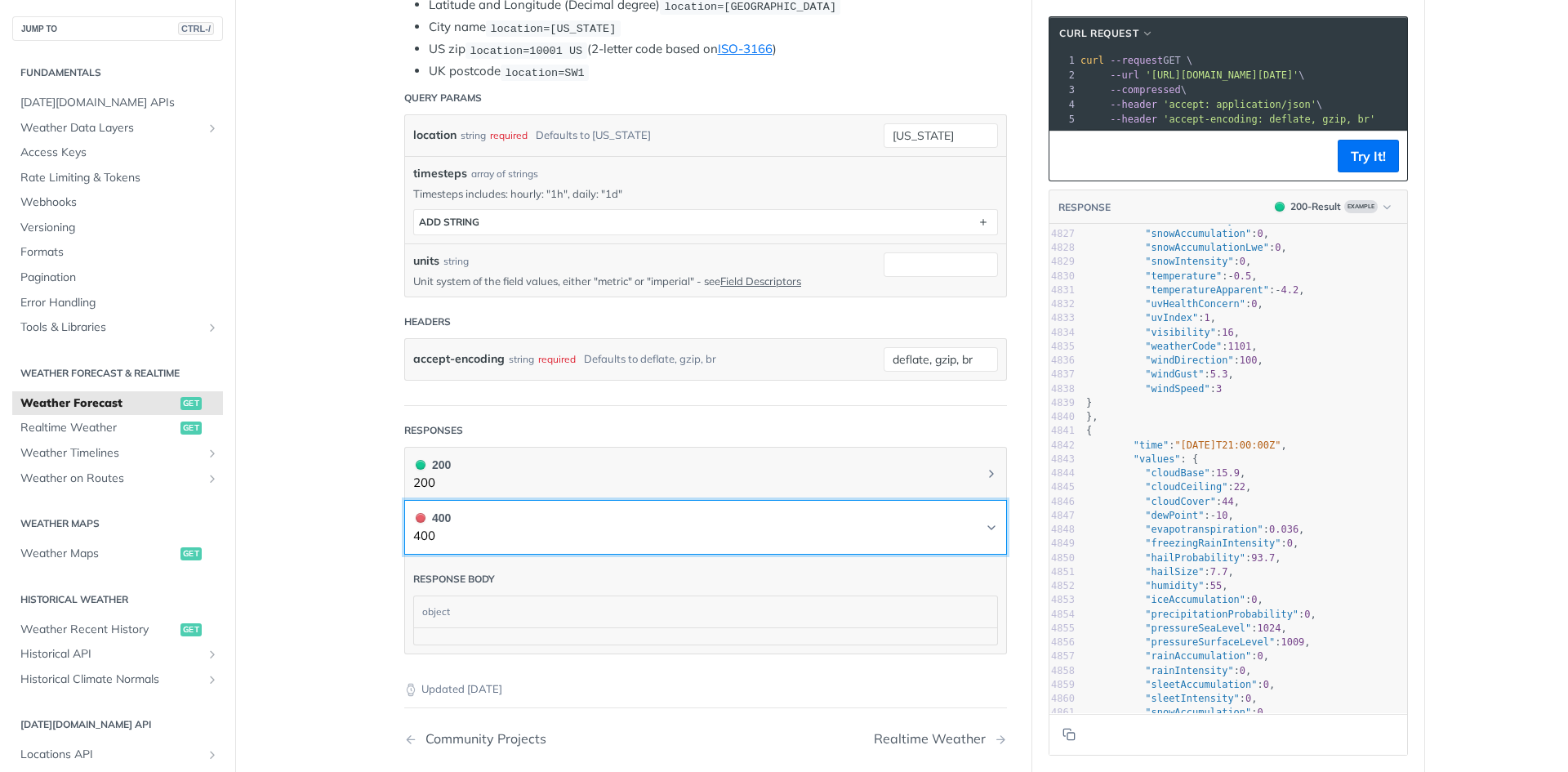
click at [980, 516] on button "400 400" at bounding box center [706, 527] width 585 height 37
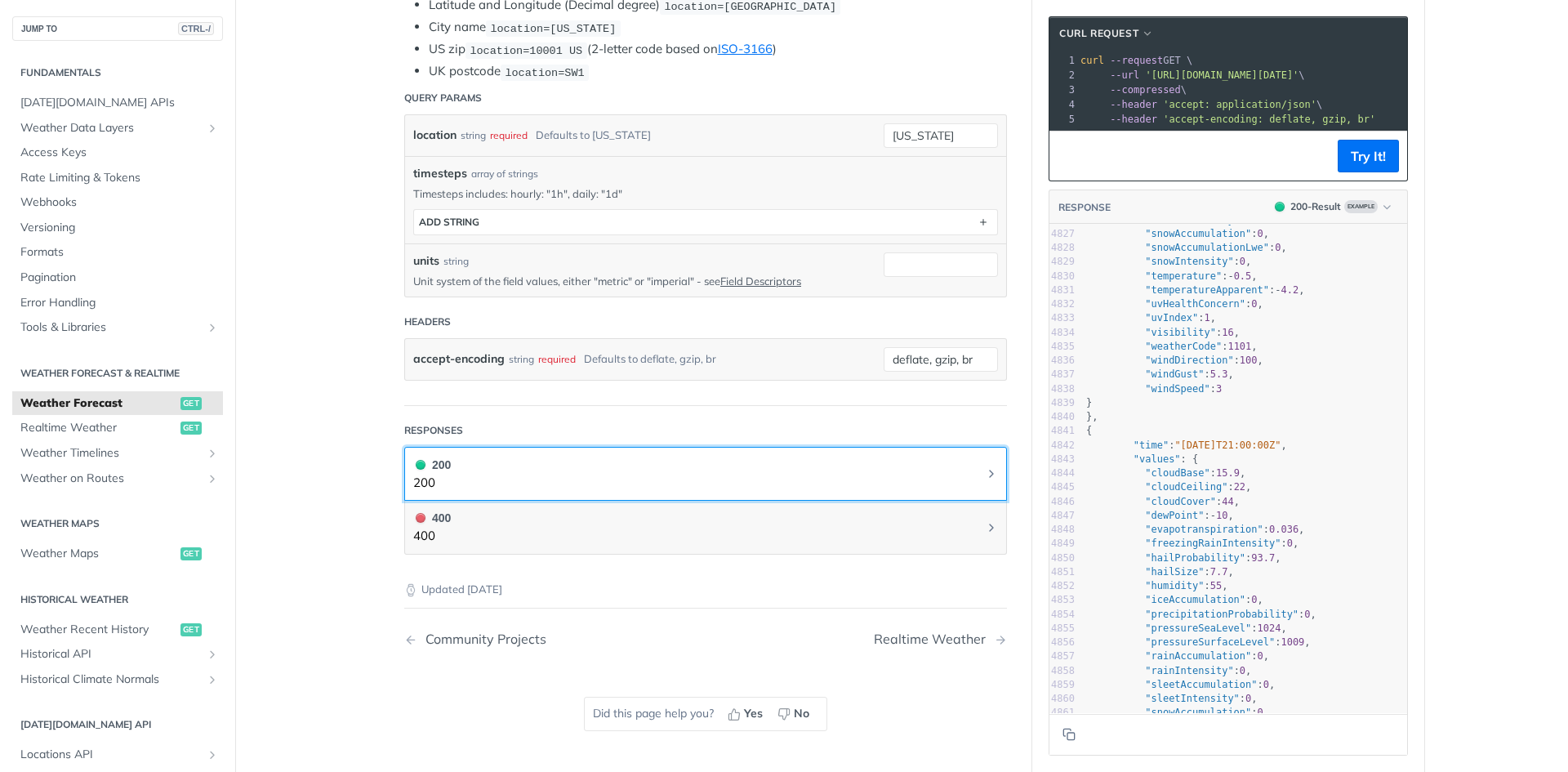
click at [969, 468] on button "200 200" at bounding box center [706, 473] width 585 height 37
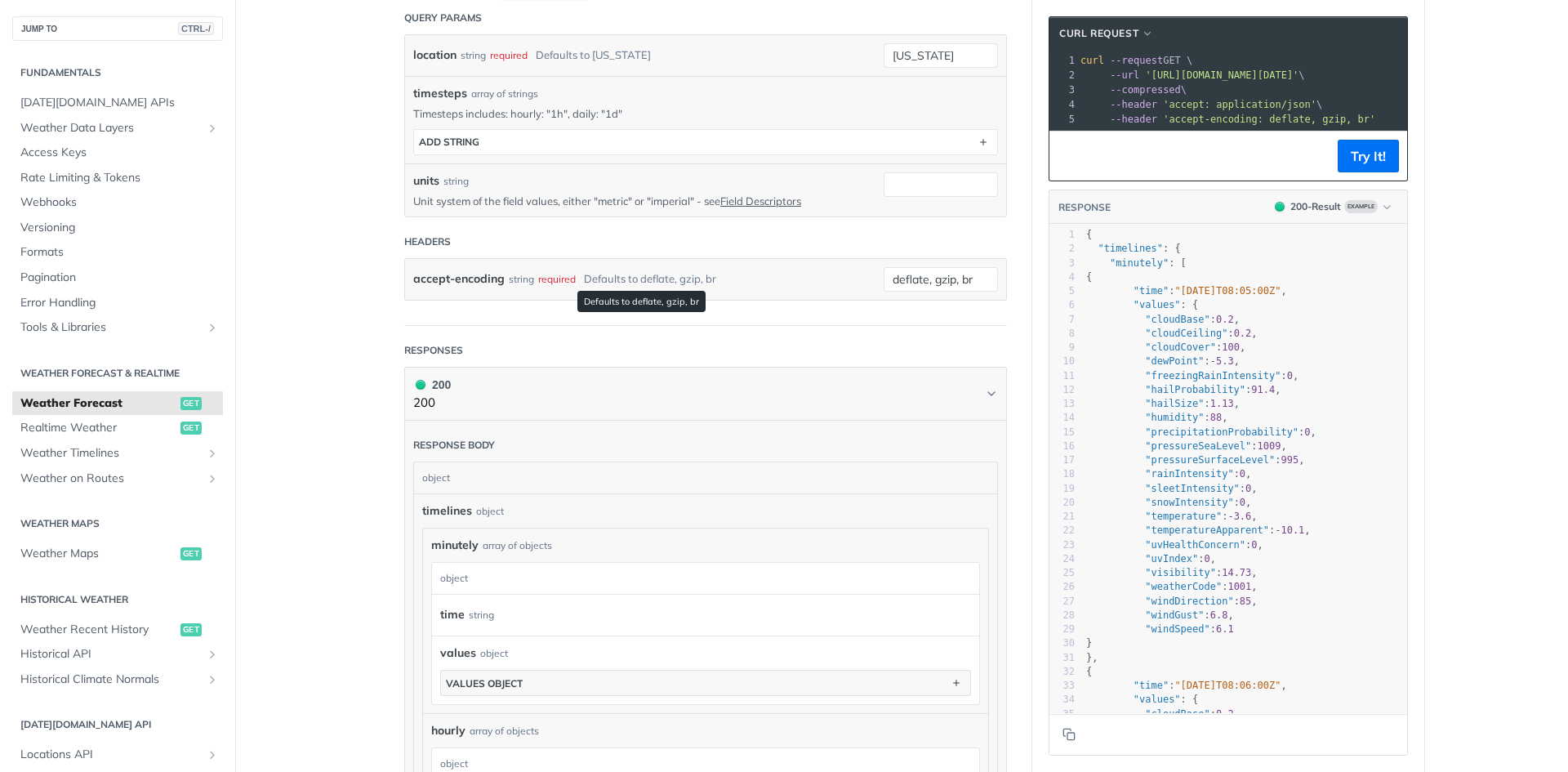
scroll to position [498, 0]
click at [1131, 268] on span ""minutely"" at bounding box center [1139, 262] width 59 height 11
type textarea "minutely"
click at [1131, 268] on span ""minutely"" at bounding box center [1139, 262] width 59 height 11
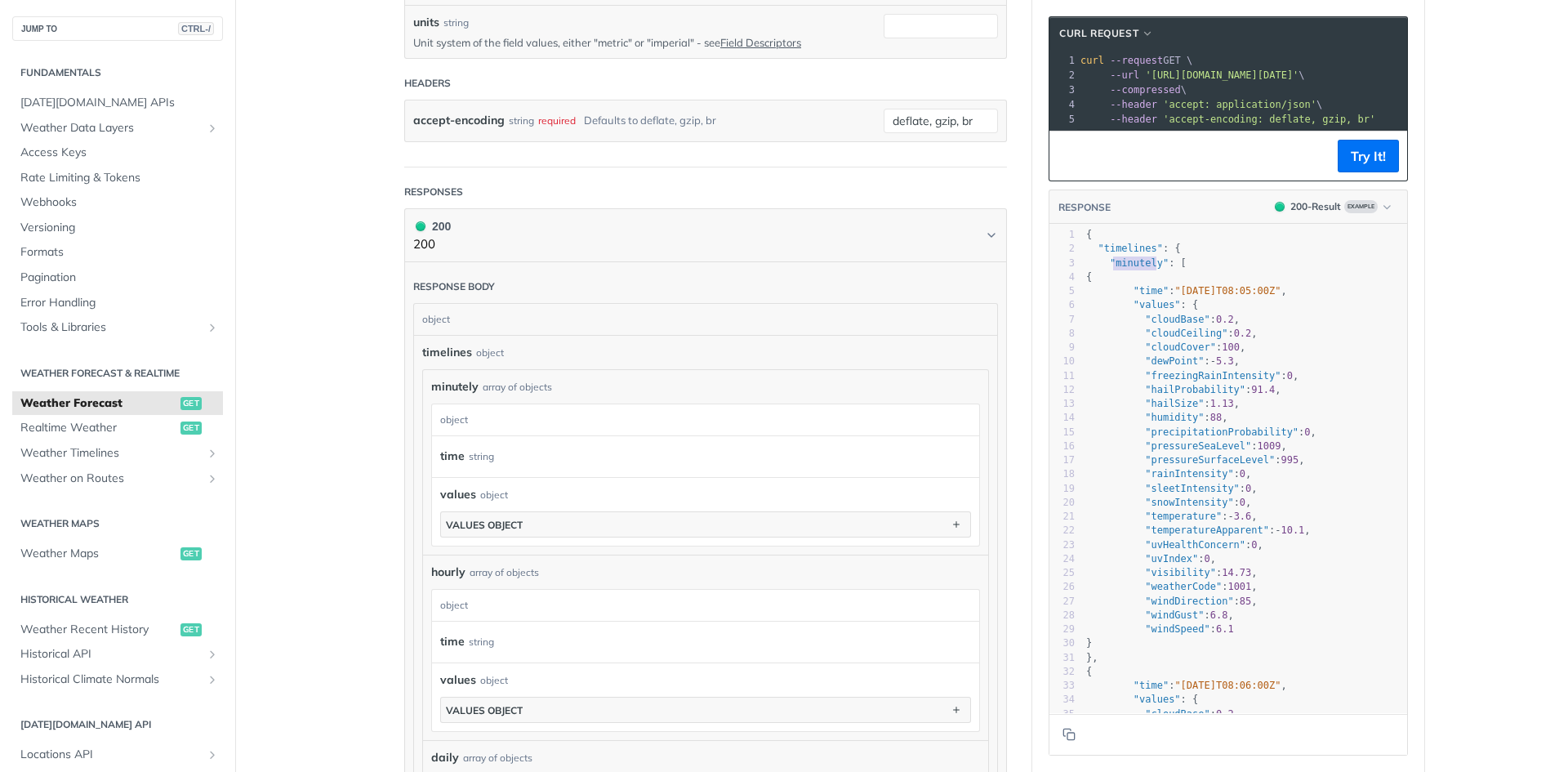
scroll to position [661, 0]
click at [444, 565] on span "hourly" at bounding box center [449, 565] width 34 height 17
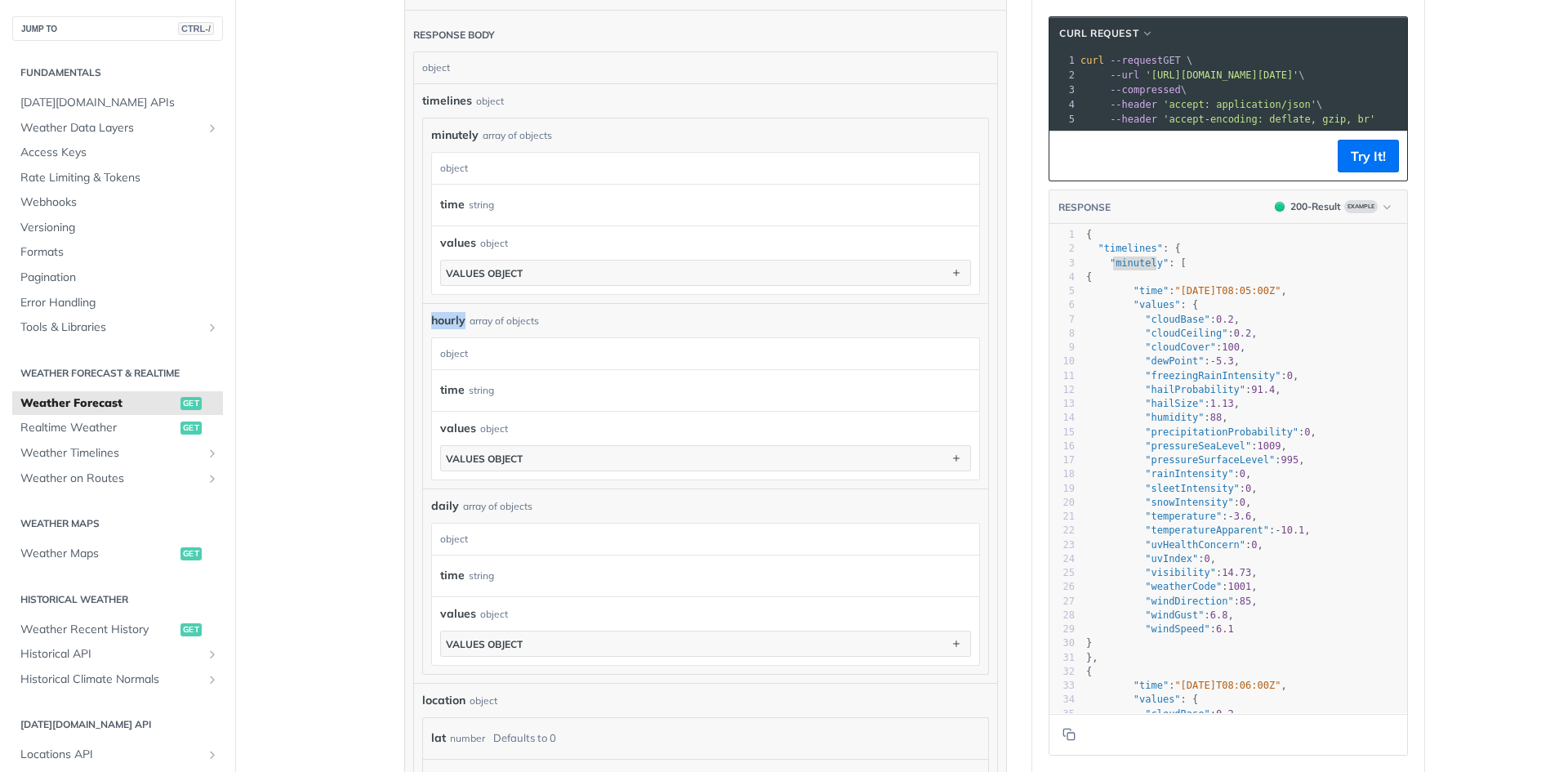
click at [1341, 270] on pre ""minutely" : [" at bounding box center [1245, 263] width 324 height 14
click at [1306, 270] on pre ""minutely" : [" at bounding box center [1245, 263] width 324 height 14
type textarea "{ "timelines": { "minutely": [ { "time": "[DATE]T08:05:00Z", "values": { "cloud…"
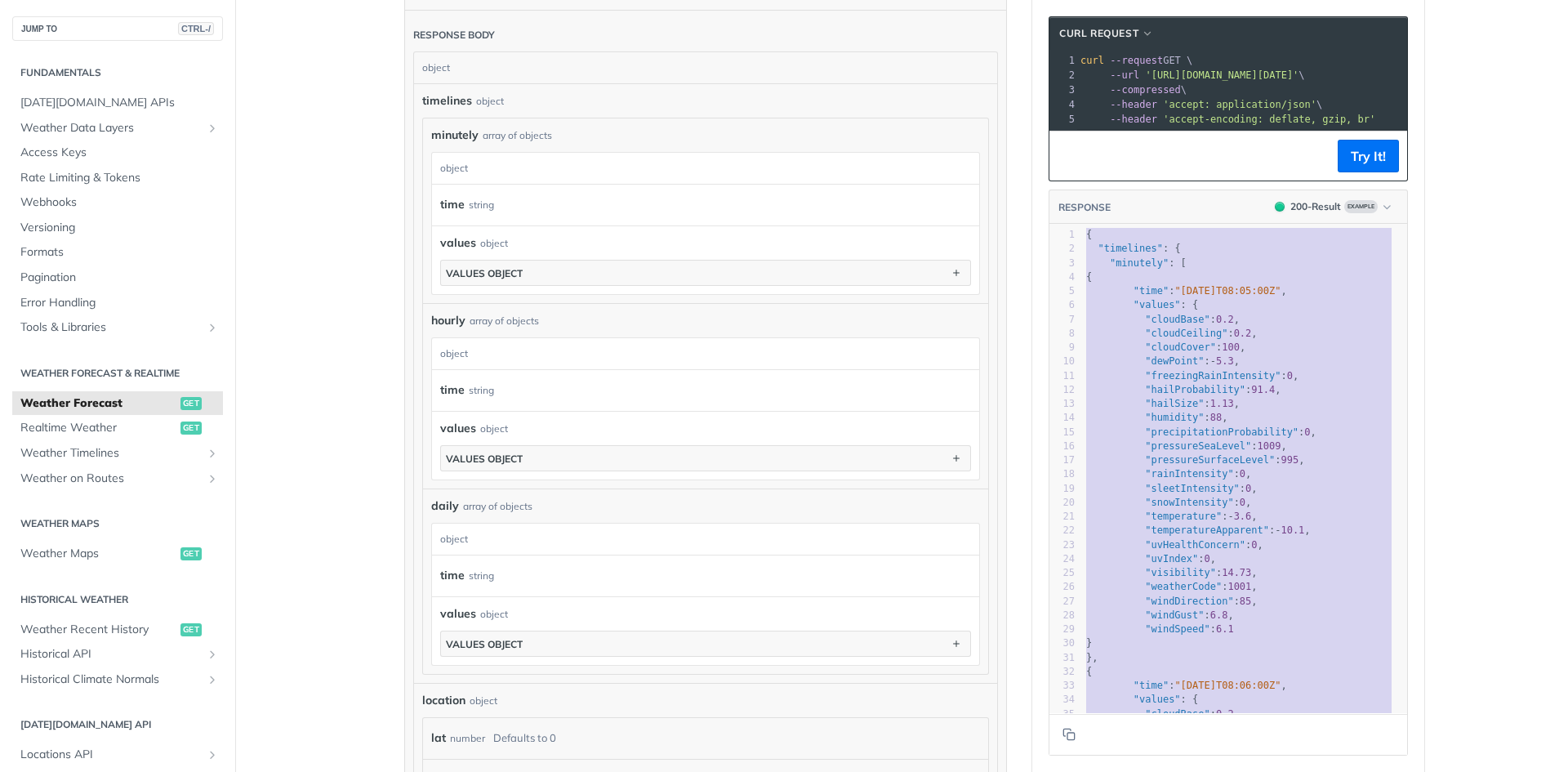
click at [1049, 242] on div "1" at bounding box center [1062, 235] width 26 height 14
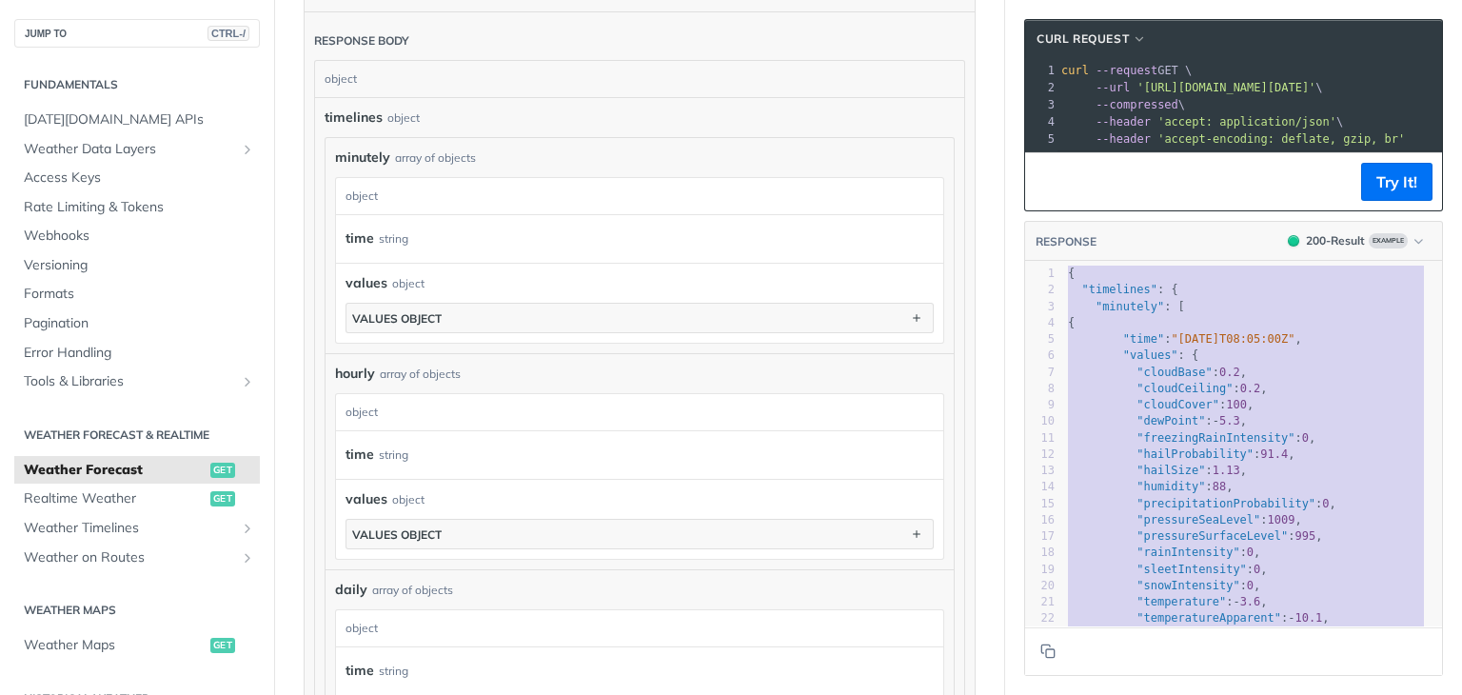
scroll to position [1057, 0]
click at [836, 273] on div "values object" at bounding box center [640, 283] width 588 height 20
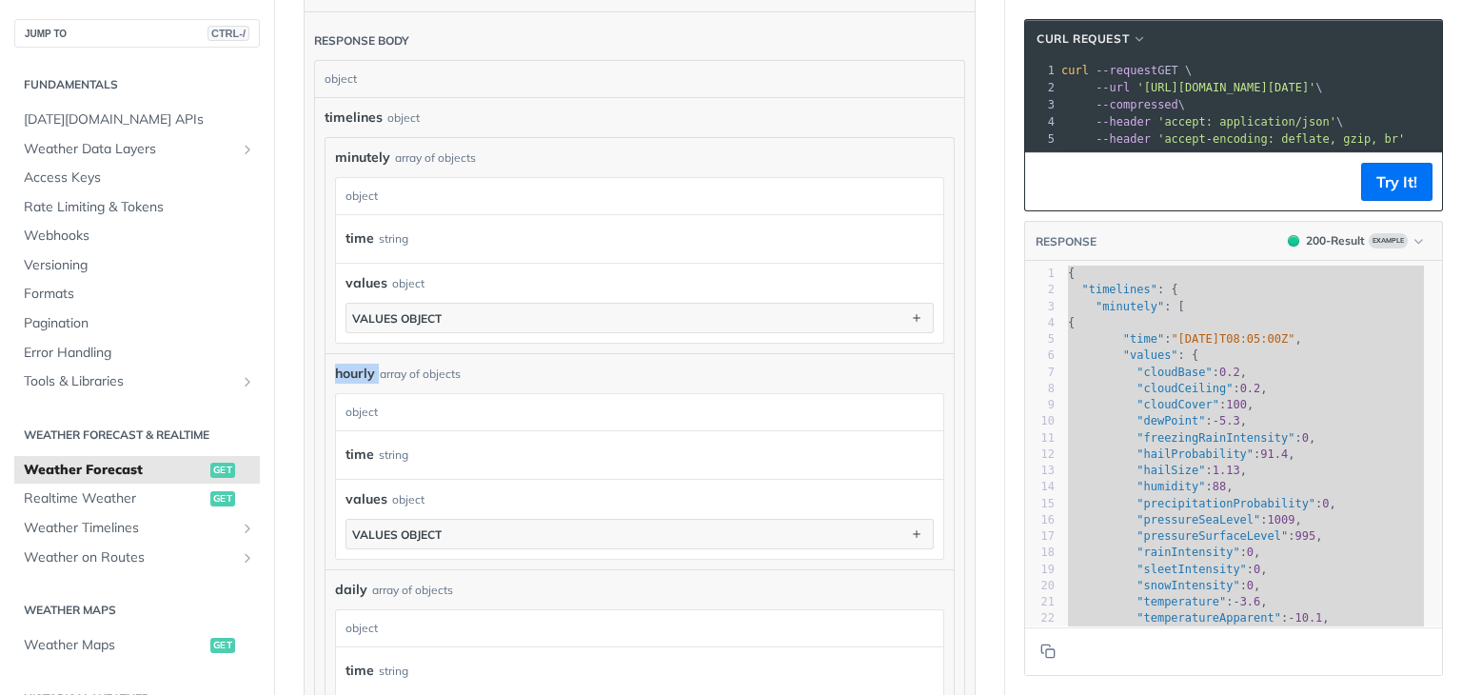
drag, startPoint x: 377, startPoint y: 368, endPoint x: 336, endPoint y: 369, distance: 40.9
click at [336, 369] on div "hourly array of objects" at bounding box center [639, 374] width 609 height 20
copy span "hourly"
click at [576, 401] on div "object" at bounding box center [637, 412] width 603 height 36
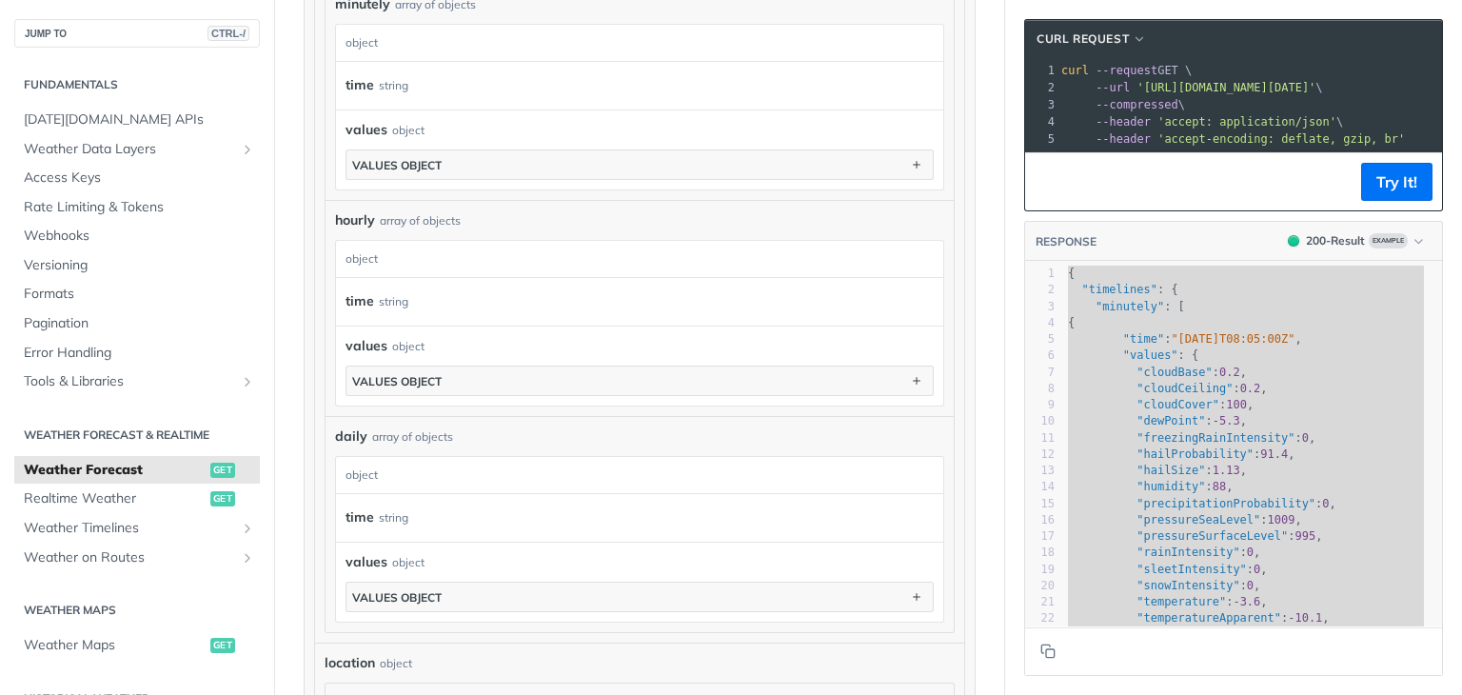
scroll to position [1342, 0]
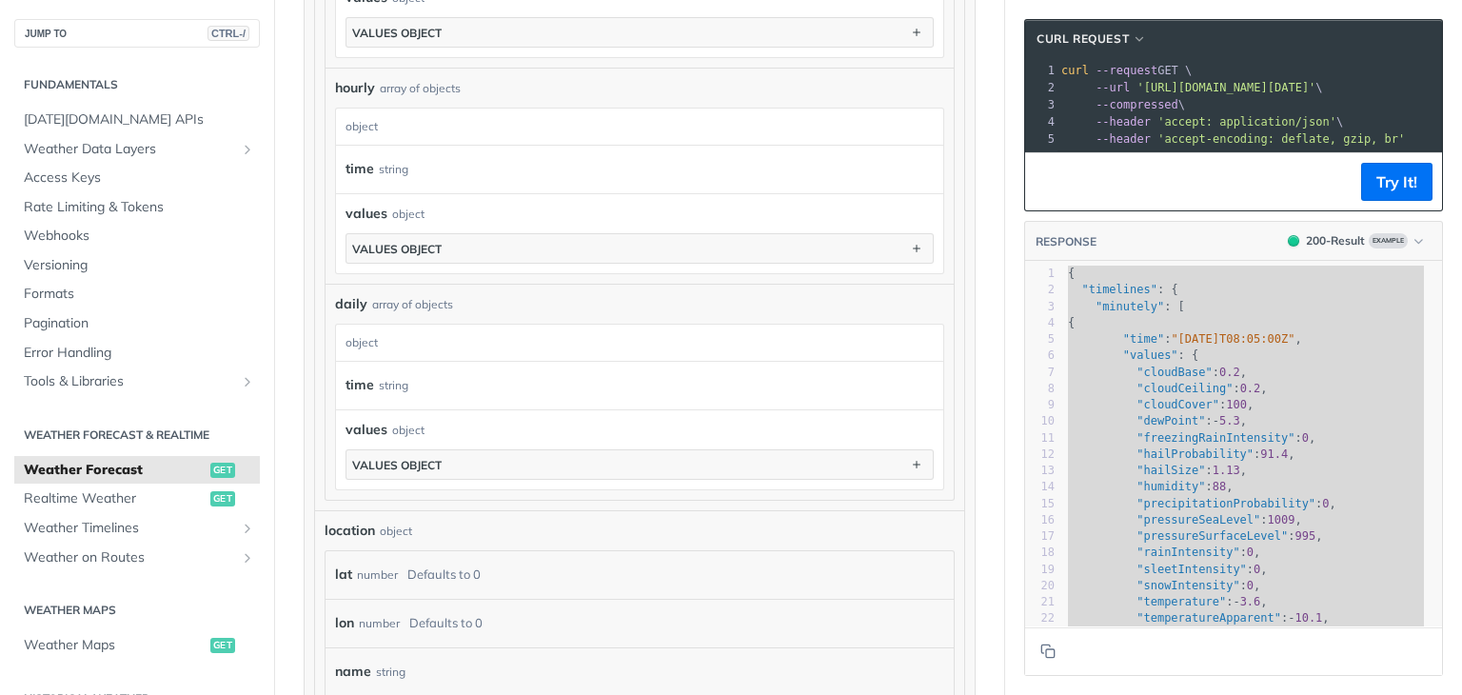
click at [354, 297] on span "daily" at bounding box center [351, 304] width 32 height 20
copy span "daily"
